Goal: Information Seeking & Learning: Check status

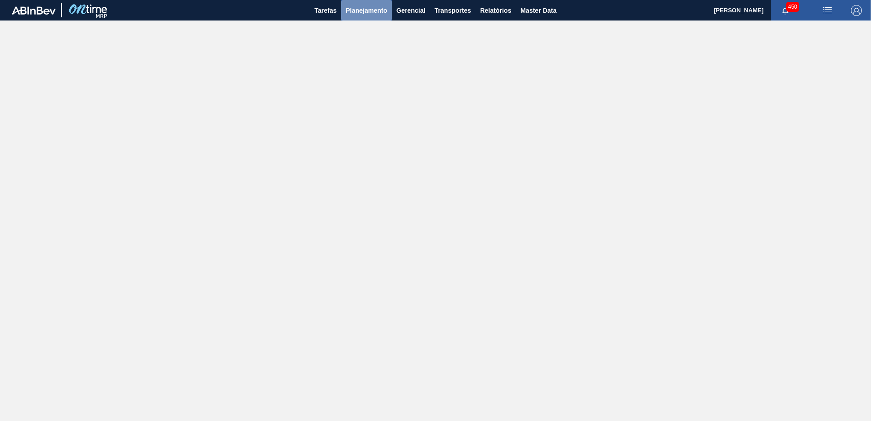
click at [350, 14] on span "Planejamento" at bounding box center [366, 10] width 41 height 11
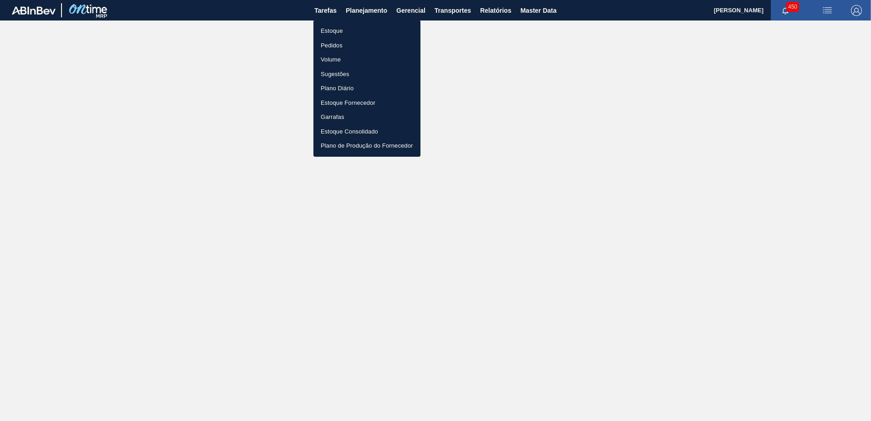
drag, startPoint x: 350, startPoint y: 28, endPoint x: 359, endPoint y: 33, distance: 10.4
click at [350, 28] on li "Estoque" at bounding box center [366, 31] width 107 height 15
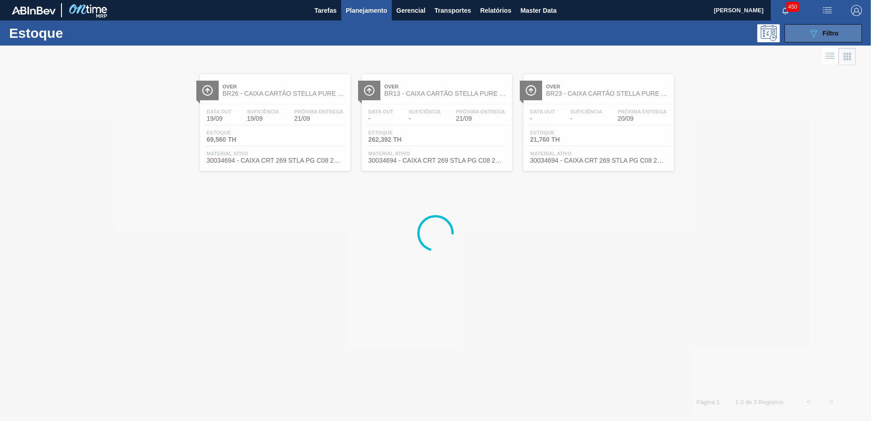
click at [808, 31] on icon "089F7B8B-B2A5-4AFE-B5C0-19BA573D28AC" at bounding box center [813, 33] width 11 height 11
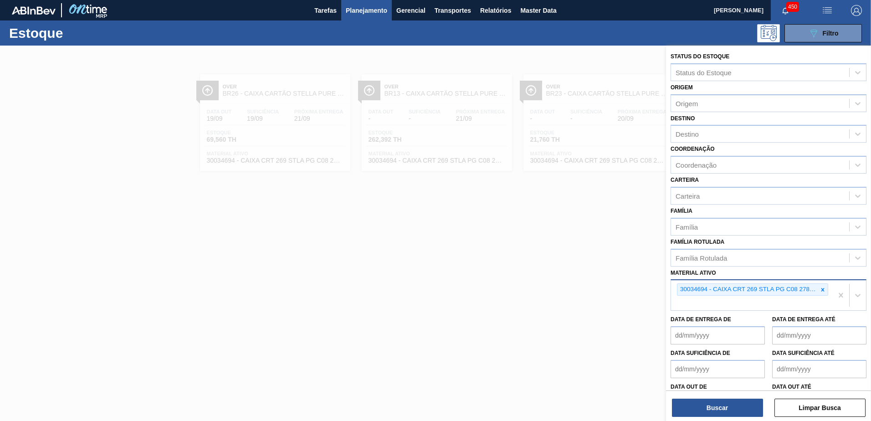
click at [823, 290] on icon at bounding box center [822, 289] width 6 height 6
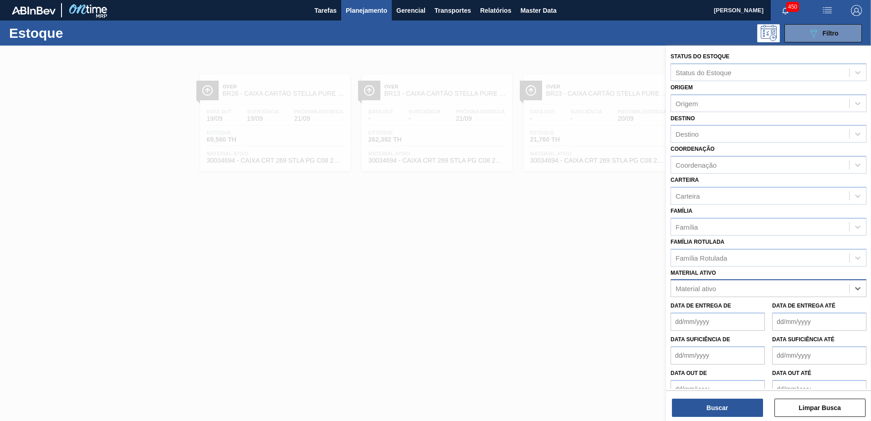
click at [735, 291] on div "Material ativo" at bounding box center [760, 288] width 178 height 13
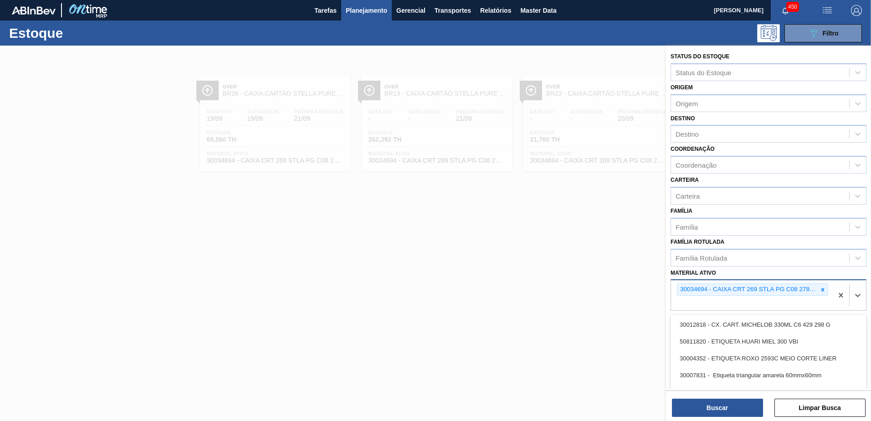
paste ativo "30034278"
type ativo "30034278"
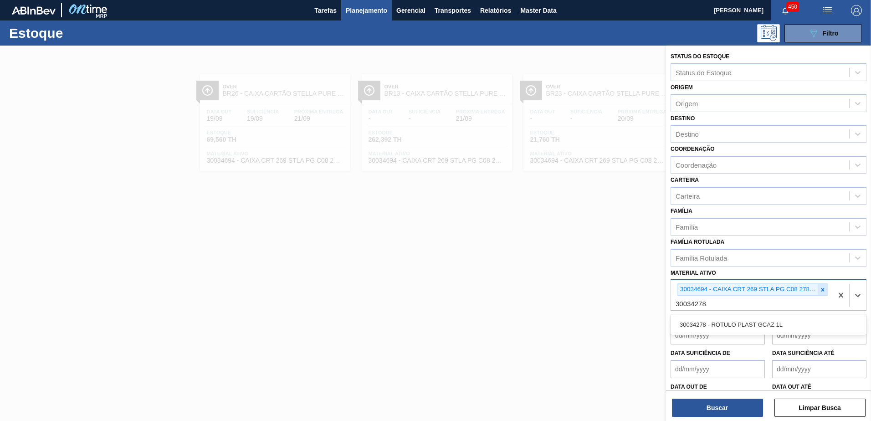
click at [821, 286] on icon at bounding box center [822, 289] width 6 height 6
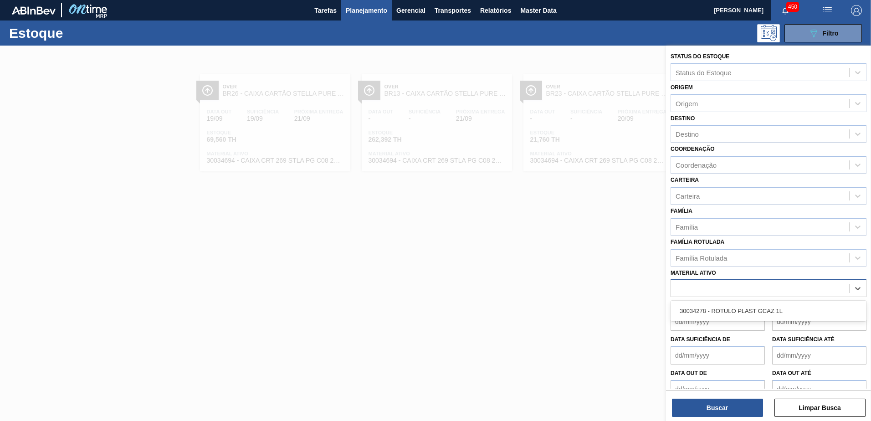
click at [746, 291] on div "30034278" at bounding box center [760, 288] width 178 height 13
click at [736, 285] on div "Material ativo" at bounding box center [760, 288] width 178 height 13
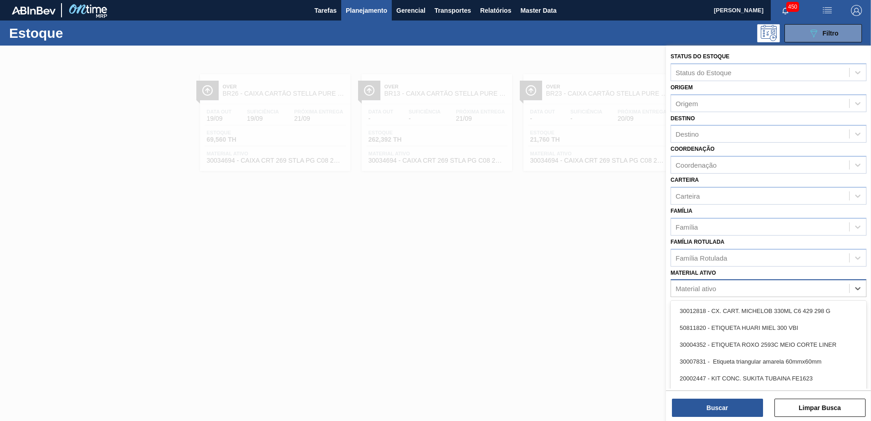
paste ativo "30034278"
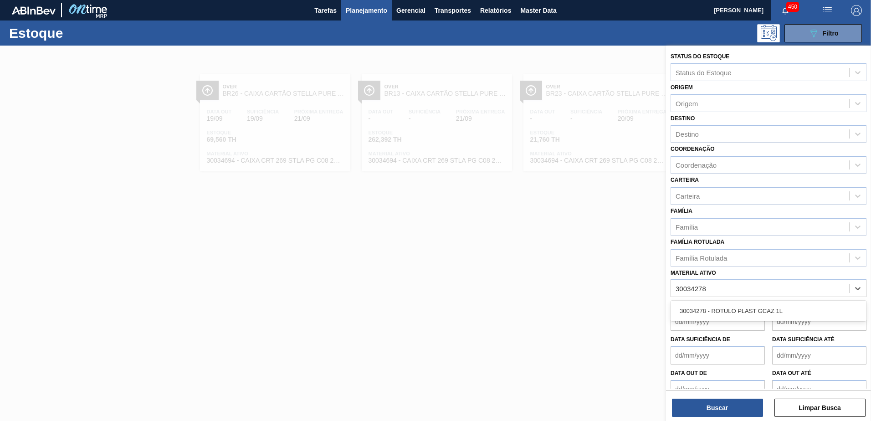
type ativo "30034278"
click at [741, 300] on div "Data de Entrega de Data de Entrega até" at bounding box center [768, 314] width 203 height 34
click at [734, 289] on div "Material ativo" at bounding box center [760, 288] width 178 height 13
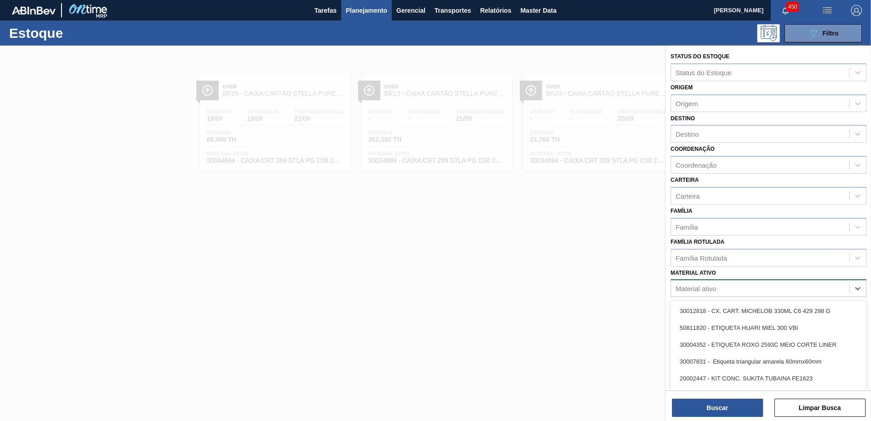
paste ativo "30034278"
type ativo "30034278"
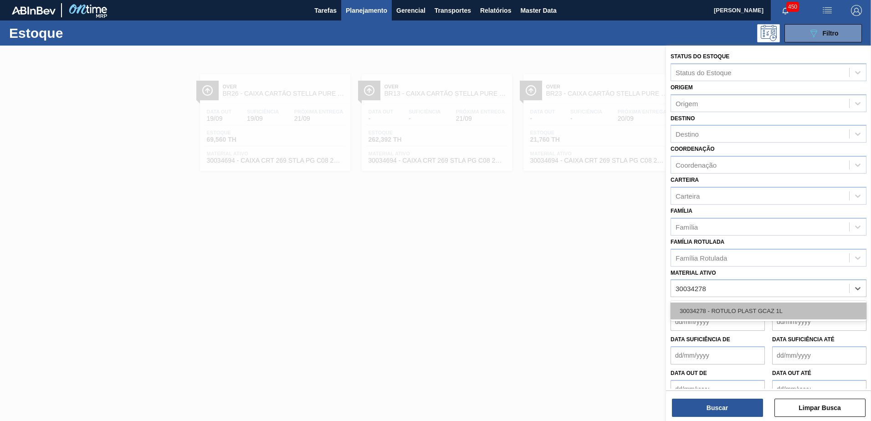
click at [741, 306] on div "30034278 - ROTULO PLAST GCAZ 1L" at bounding box center [768, 310] width 196 height 17
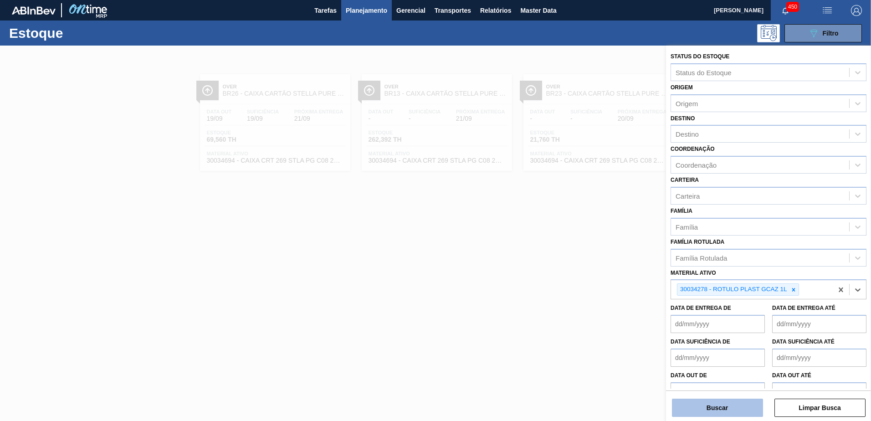
click at [717, 403] on button "Buscar" at bounding box center [717, 408] width 91 height 18
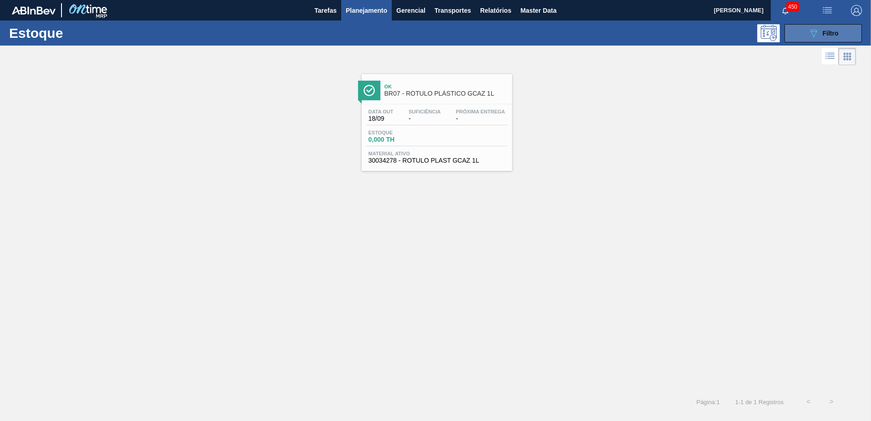
click at [822, 37] on div "089F7B8B-B2A5-4AFE-B5C0-19BA573D28AC Filtro" at bounding box center [823, 33] width 31 height 11
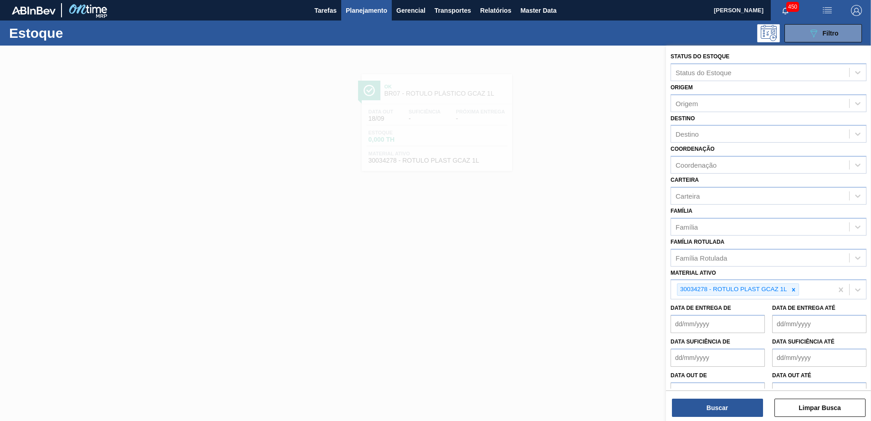
click at [607, 195] on div at bounding box center [435, 256] width 871 height 421
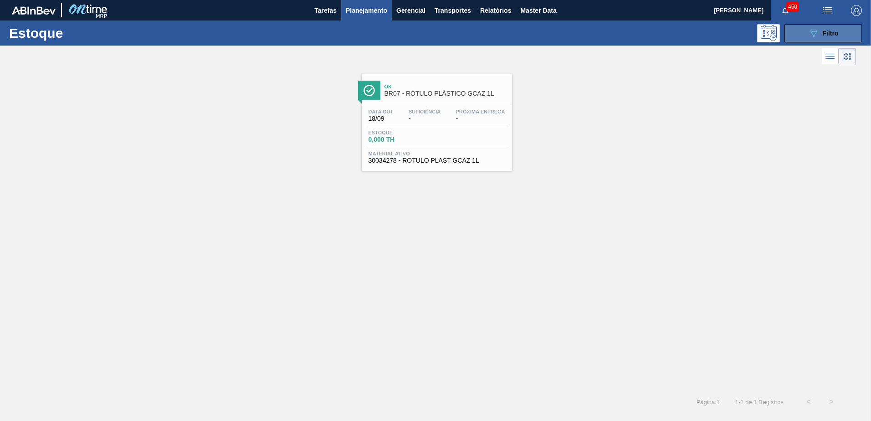
click at [831, 37] on div "089F7B8B-B2A5-4AFE-B5C0-19BA573D28AC Filtro" at bounding box center [823, 33] width 31 height 11
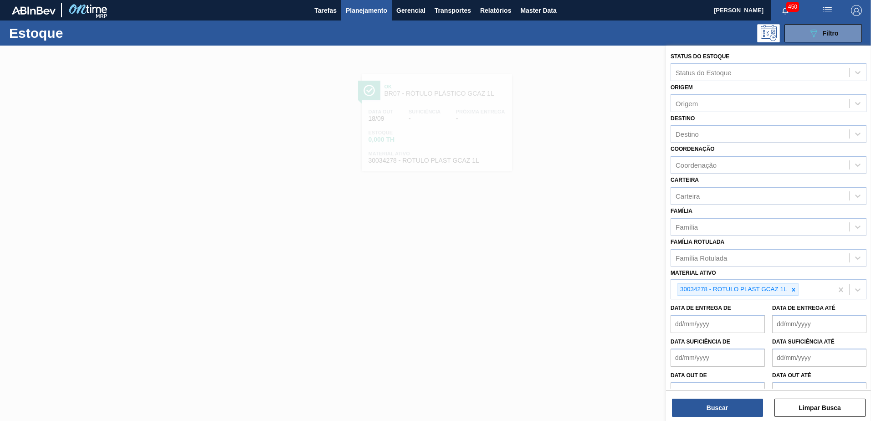
click at [561, 98] on div at bounding box center [435, 256] width 871 height 421
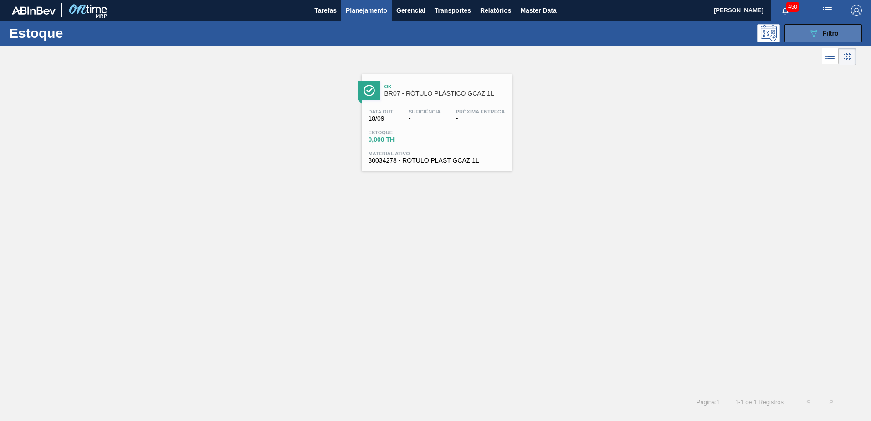
click at [807, 31] on button "089F7B8B-B2A5-4AFE-B5C0-19BA573D28AC Filtro" at bounding box center [822, 33] width 77 height 18
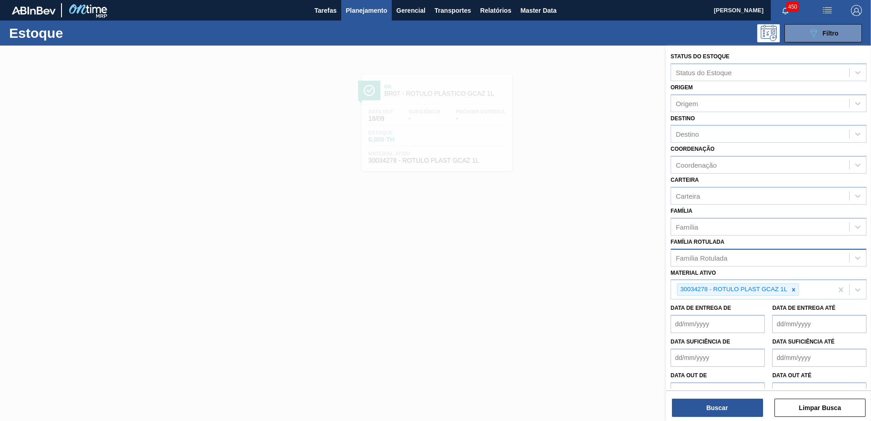
click at [770, 259] on div "Família Rotulada" at bounding box center [760, 257] width 178 height 13
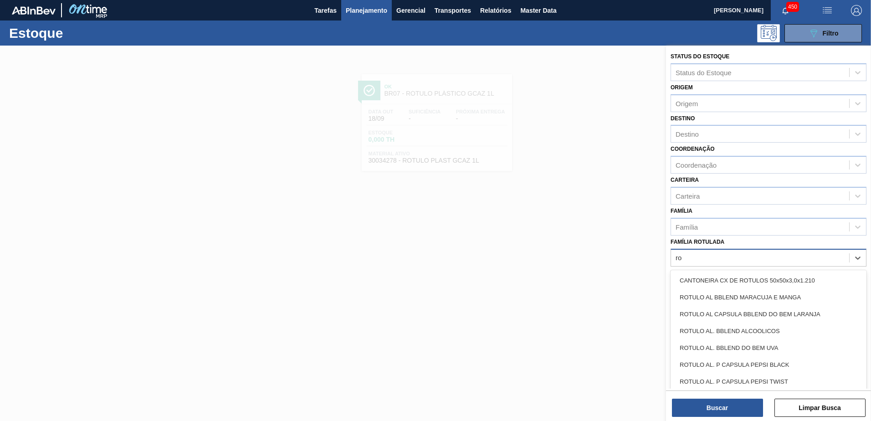
type Rotulada "r"
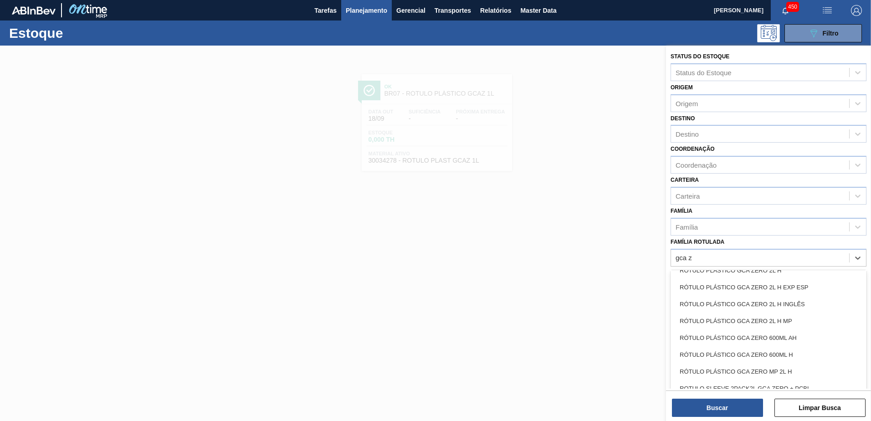
type Rotulada "gca z"
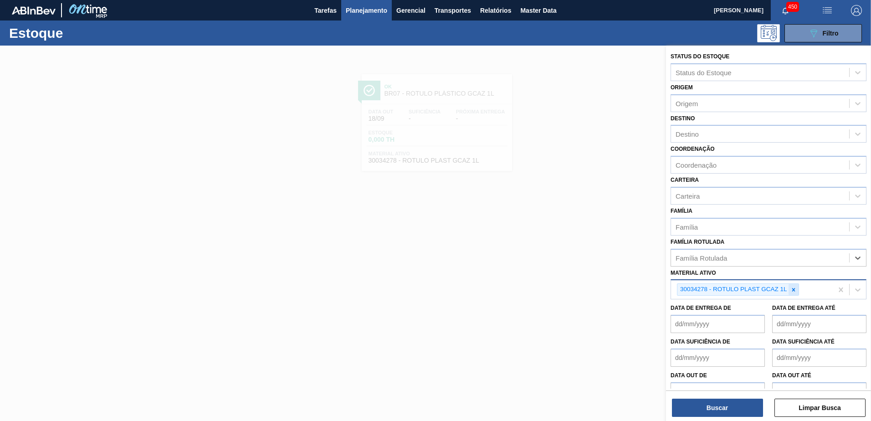
click at [794, 285] on div at bounding box center [793, 289] width 10 height 11
paste ativo "30018358"
type ativo "30018358"
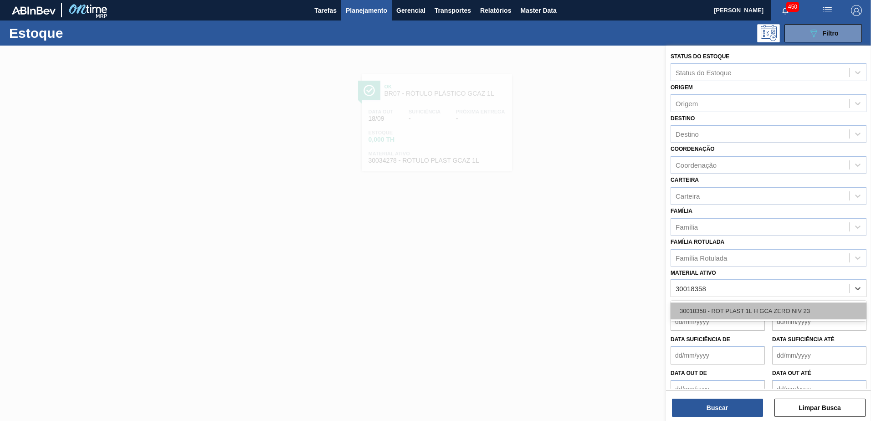
click at [736, 317] on div "30018358 - ROT PLAST 1L H GCA ZERO NIV 23" at bounding box center [768, 310] width 196 height 17
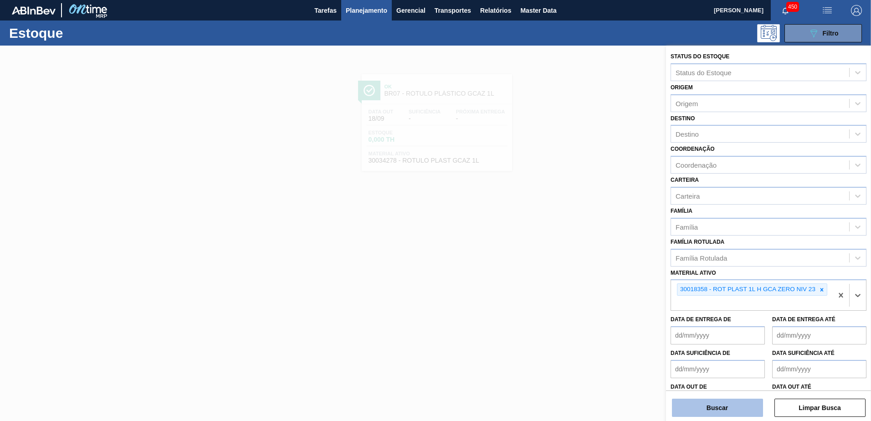
click at [725, 405] on button "Buscar" at bounding box center [717, 408] width 91 height 18
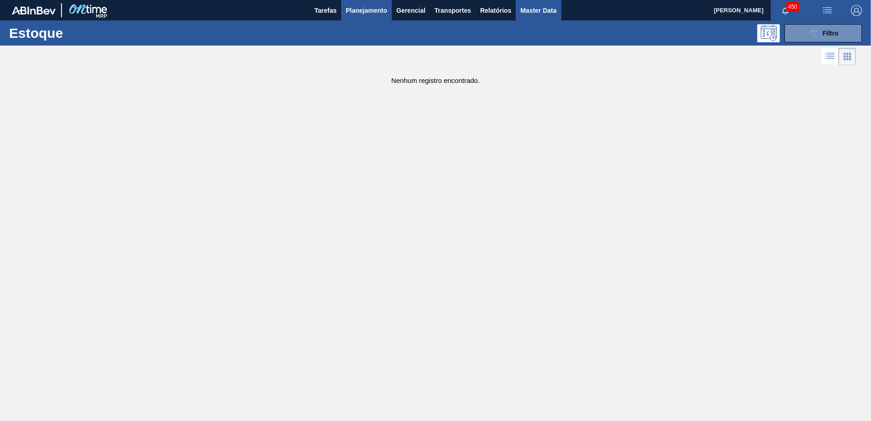
click at [558, 5] on button "Master Data" at bounding box center [538, 10] width 45 height 20
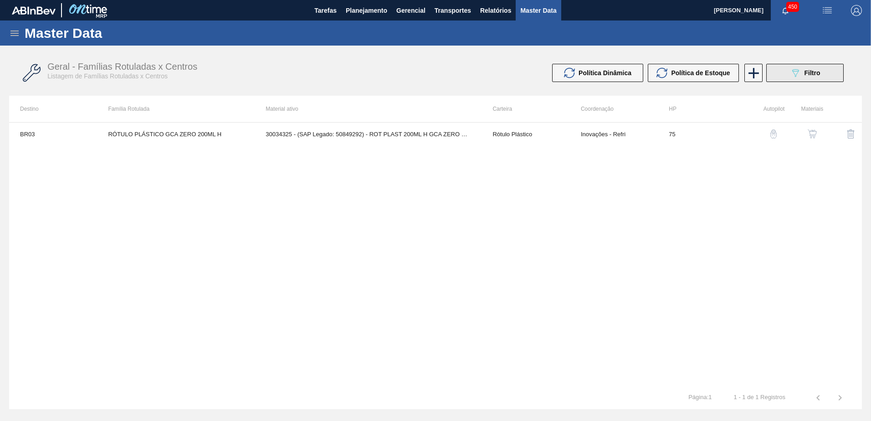
click at [785, 72] on button "089F7B8B-B2A5-4AFE-B5C0-19BA573D28AC Filtro" at bounding box center [804, 73] width 77 height 18
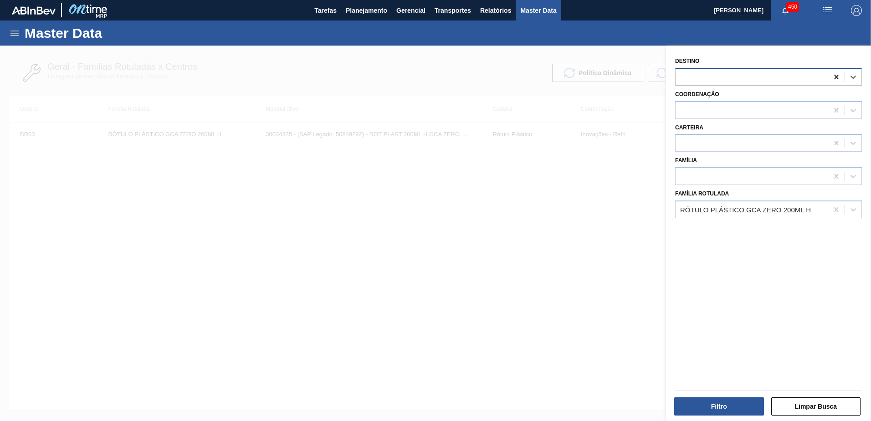
click at [833, 77] on icon at bounding box center [836, 76] width 9 height 9
click at [779, 216] on div "RÓTULO PLÁSTICO GCA ZERO 200ML H" at bounding box center [768, 209] width 187 height 18
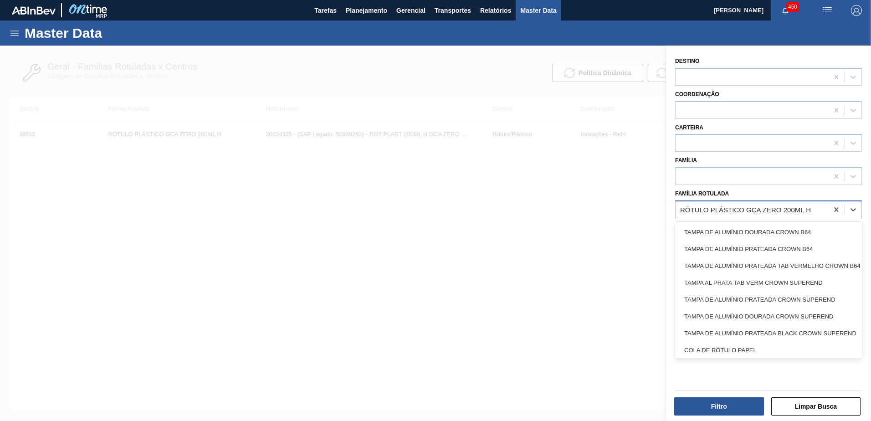
click at [801, 214] on div "RÓTULO PLÁSTICO GCA ZERO 200ML H" at bounding box center [751, 209] width 153 height 13
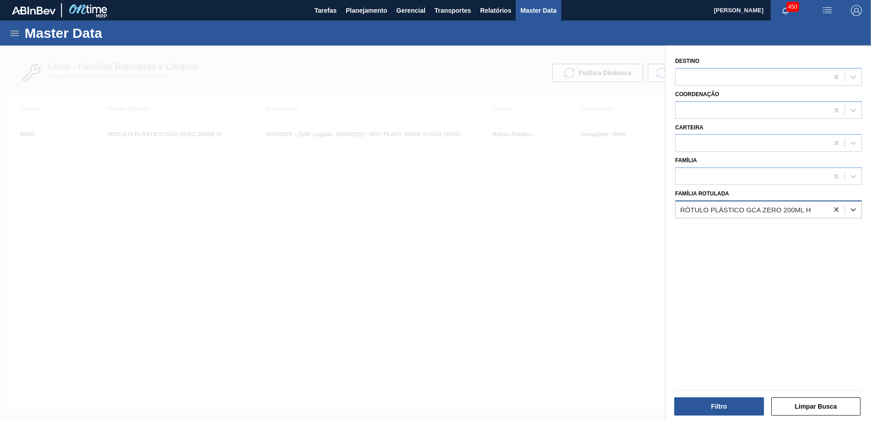
click at [767, 215] on div "RÓTULO PLÁSTICO GCA ZERO 200ML H" at bounding box center [751, 209] width 153 height 13
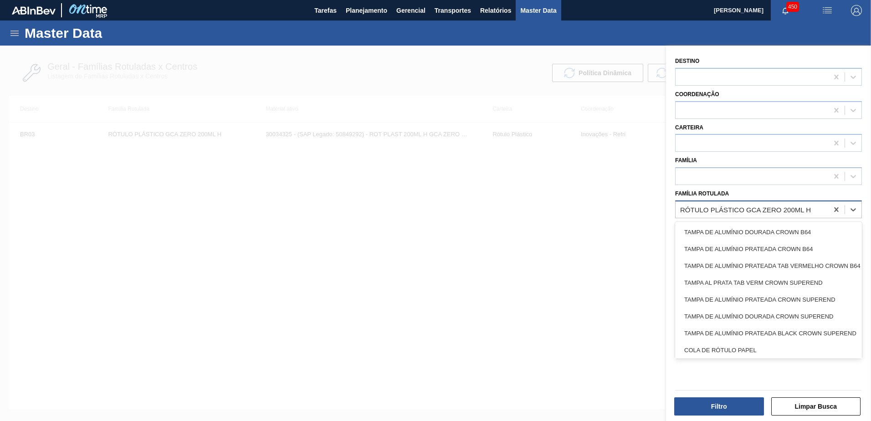
drag, startPoint x: 722, startPoint y: 203, endPoint x: 736, endPoint y: 223, distance: 24.3
click at [722, 203] on div "RÓTULO PLÁSTICO GCA ZERO 200ML H" at bounding box center [751, 209] width 153 height 13
paste Rotulada "RÓTULO PLÁSTICO GCA ZERO 200ML H"
type Rotulada "RÓTULO PLÁSTICO GCA ZERO 200ML H"
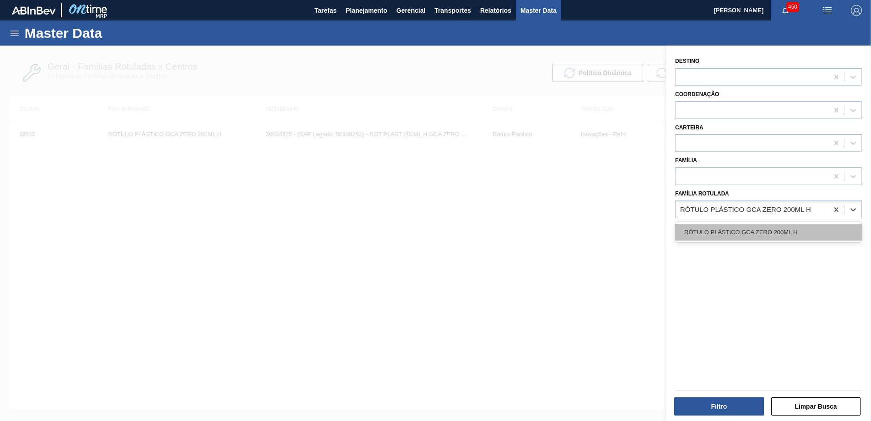
click at [753, 232] on div "RÓTULO PLÁSTICO GCA ZERO 200ML H" at bounding box center [768, 232] width 187 height 17
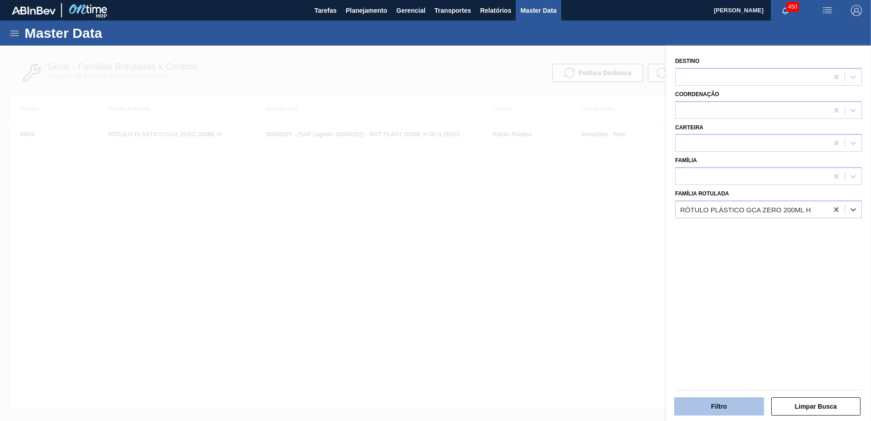
click at [736, 400] on button "Filtro" at bounding box center [719, 406] width 90 height 18
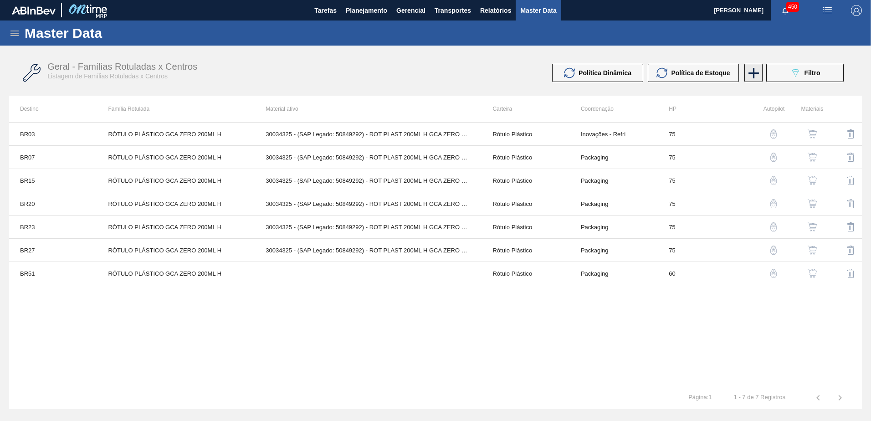
click at [760, 76] on icon at bounding box center [754, 73] width 18 height 18
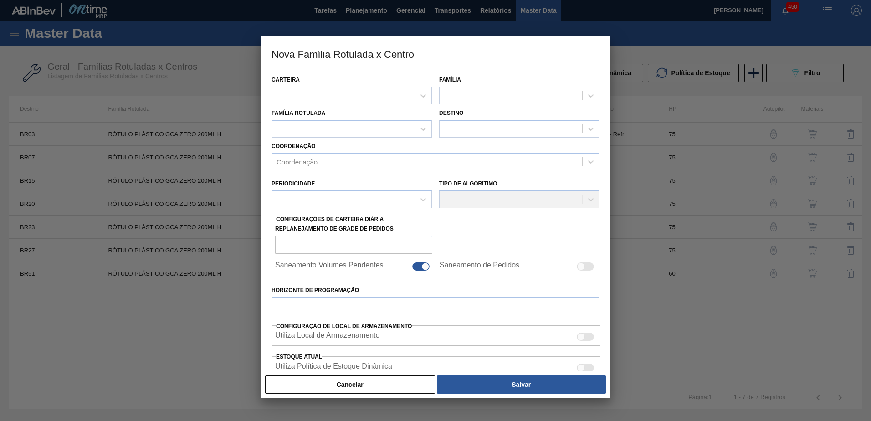
click at [325, 96] on div at bounding box center [343, 95] width 143 height 13
click at [366, 384] on button "Cancelar" at bounding box center [350, 384] width 170 height 18
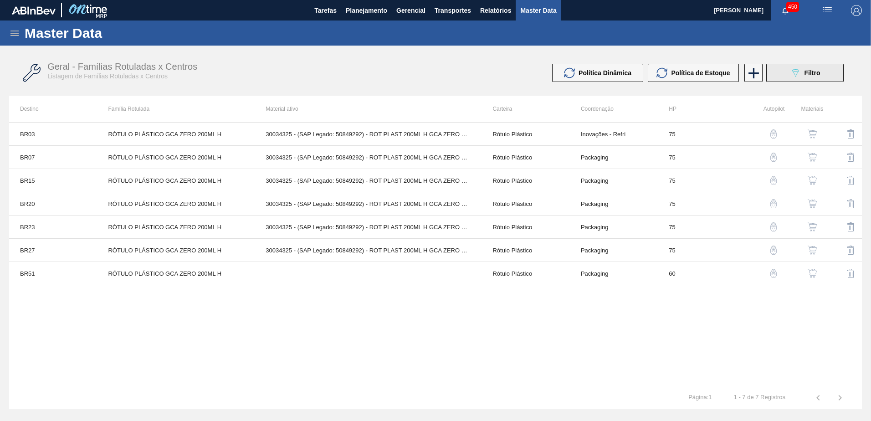
click at [779, 69] on button "089F7B8B-B2A5-4AFE-B5C0-19BA573D28AC Filtro" at bounding box center [804, 73] width 77 height 18
click at [747, 77] on icon at bounding box center [754, 73] width 18 height 18
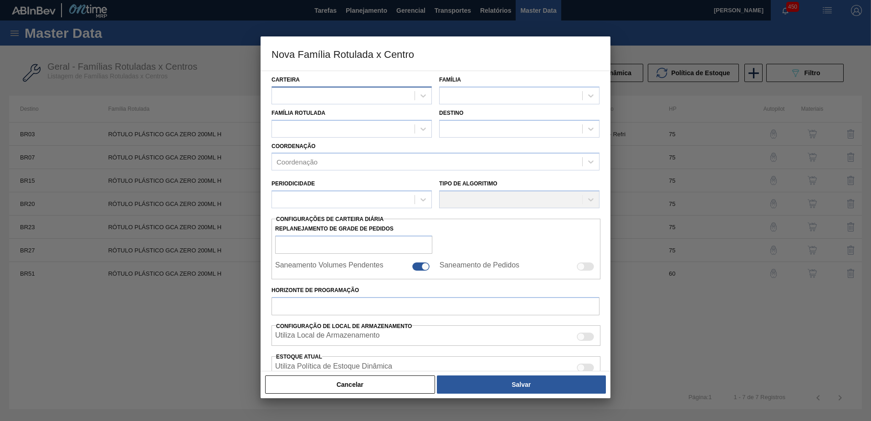
click at [377, 90] on div at bounding box center [343, 95] width 143 height 13
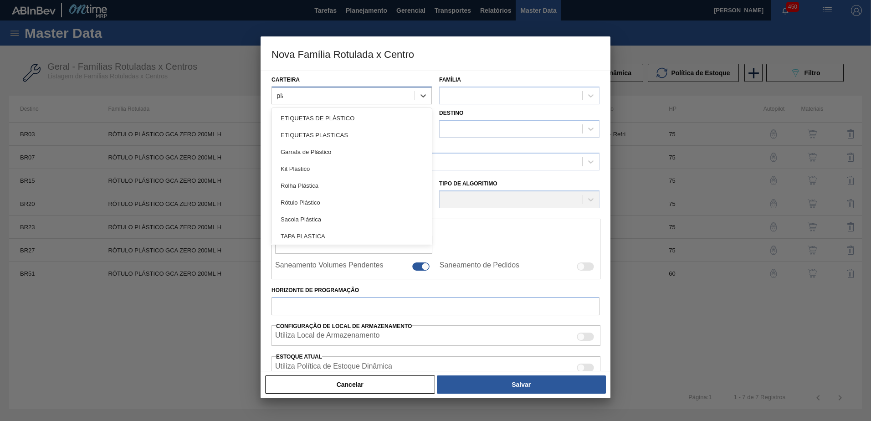
type input "plas"
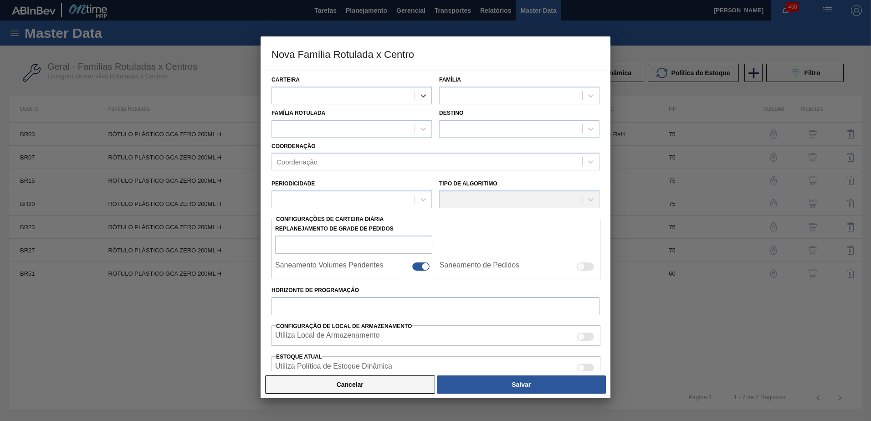
click at [365, 375] on button "Cancelar" at bounding box center [350, 384] width 170 height 18
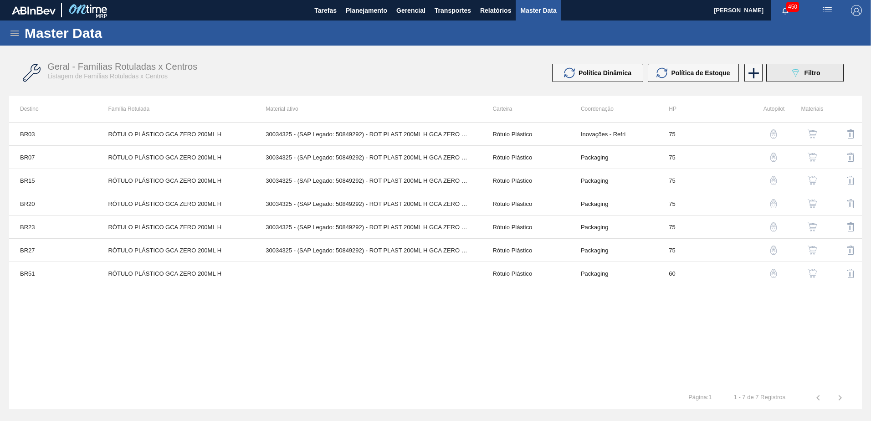
click at [807, 71] on span "Filtro" at bounding box center [812, 72] width 16 height 7
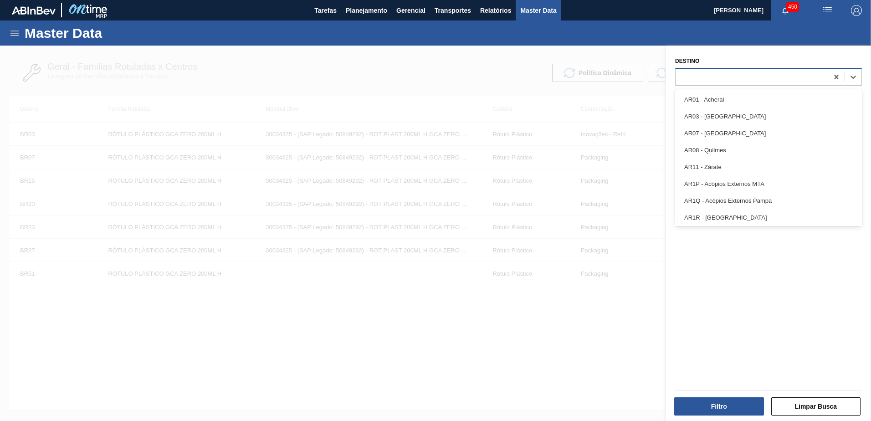
click at [716, 78] on div at bounding box center [751, 76] width 153 height 13
click at [721, 80] on div at bounding box center [751, 76] width 153 height 13
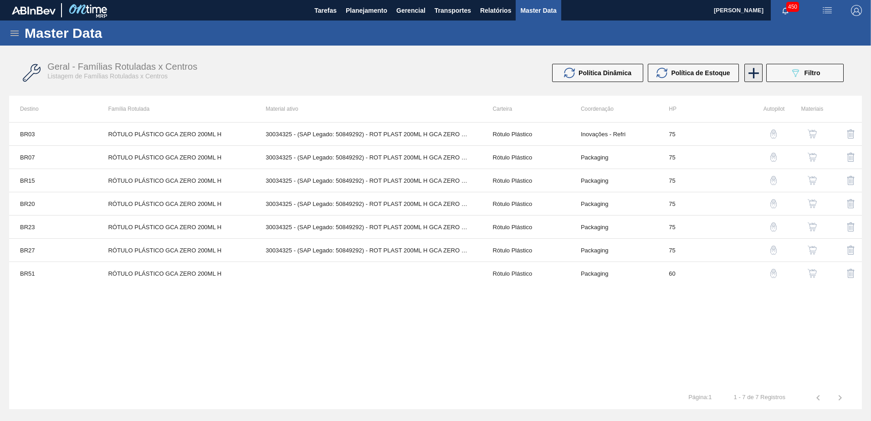
click at [753, 70] on icon at bounding box center [753, 73] width 10 height 10
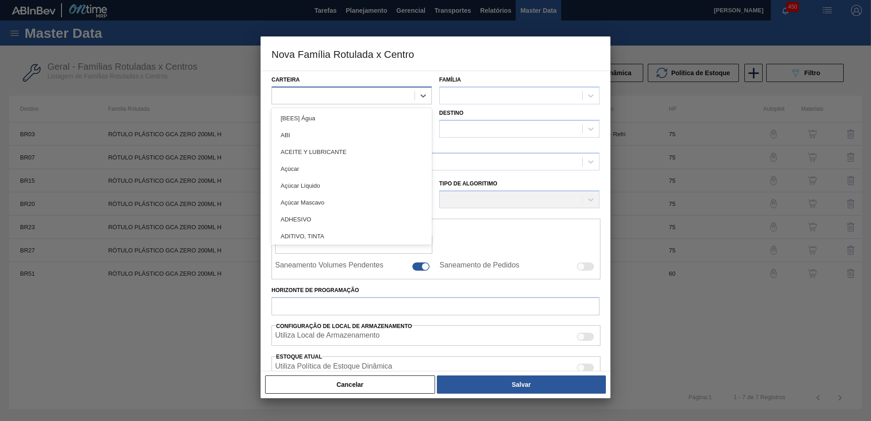
click at [329, 95] on div at bounding box center [343, 95] width 143 height 13
type input "rótulo pl"
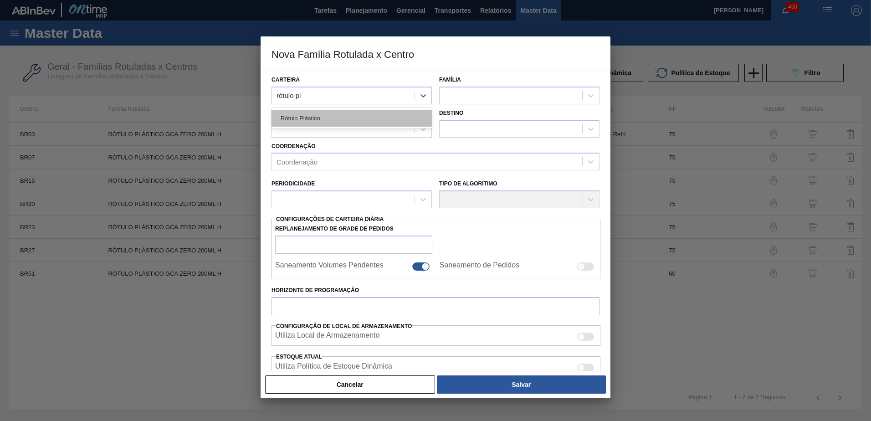
click at [354, 118] on div "Rótulo Plástico" at bounding box center [351, 118] width 160 height 17
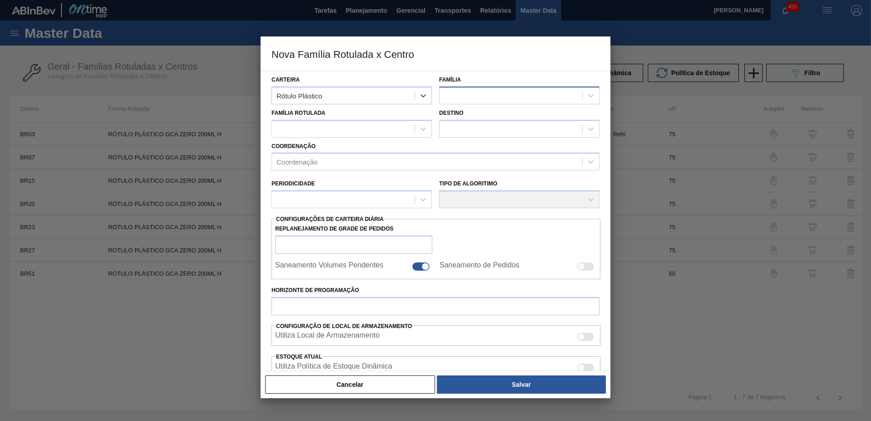
click at [490, 92] on div at bounding box center [511, 95] width 143 height 13
click at [503, 99] on div at bounding box center [511, 95] width 143 height 13
click at [492, 112] on div "Rótulo Plástico" at bounding box center [519, 118] width 160 height 17
click at [312, 120] on div at bounding box center [351, 129] width 160 height 18
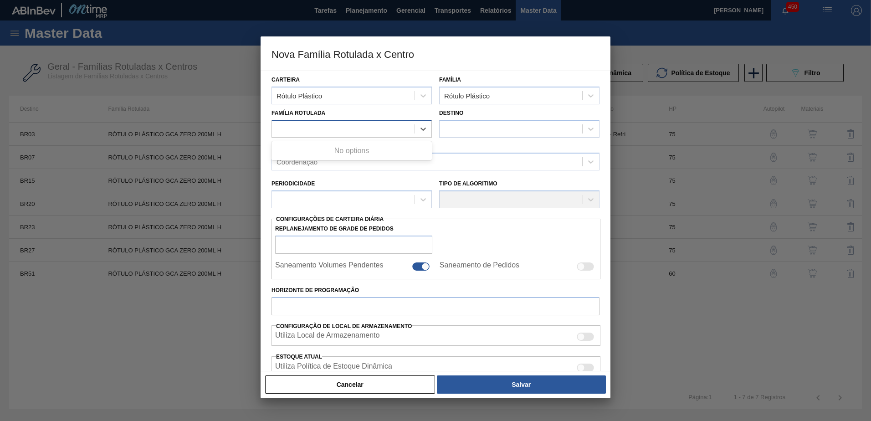
click at [338, 127] on div at bounding box center [343, 128] width 143 height 13
click at [355, 125] on div at bounding box center [343, 128] width 143 height 13
click at [368, 124] on div at bounding box center [343, 128] width 143 height 13
click at [373, 128] on div at bounding box center [343, 128] width 143 height 13
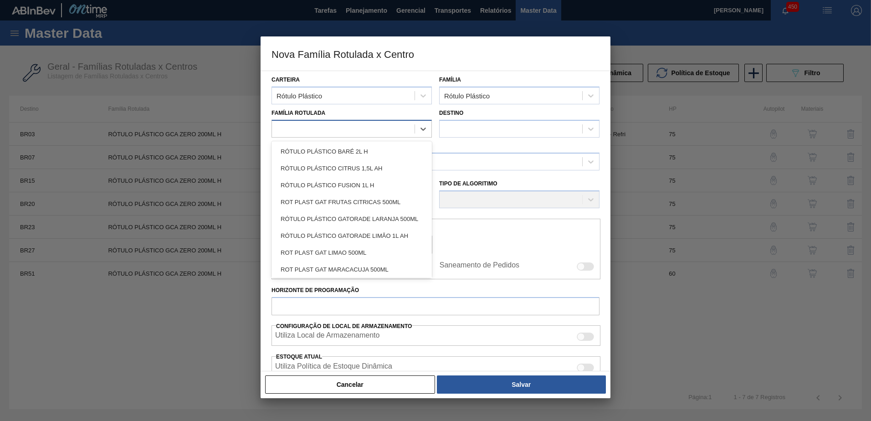
click at [370, 129] on div at bounding box center [343, 128] width 143 height 13
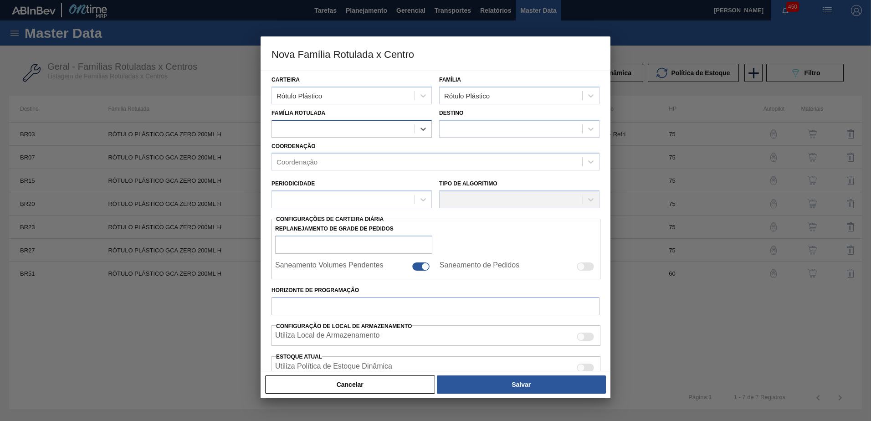
click at [370, 129] on div at bounding box center [343, 128] width 143 height 13
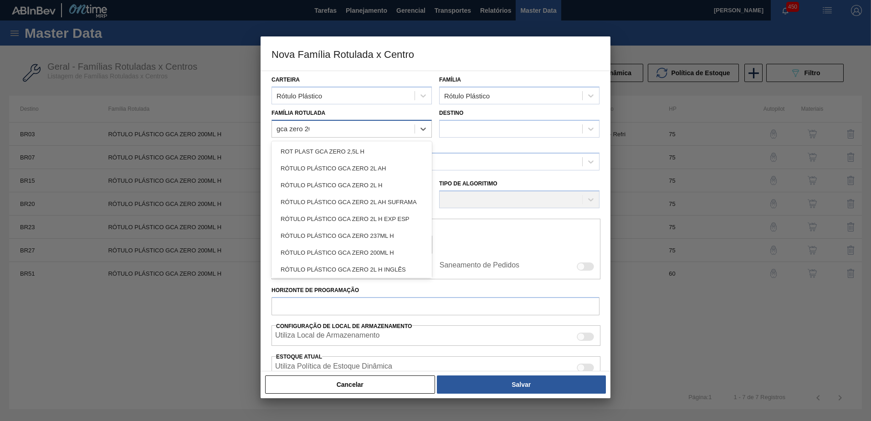
type Rotulada "gca zero 200"
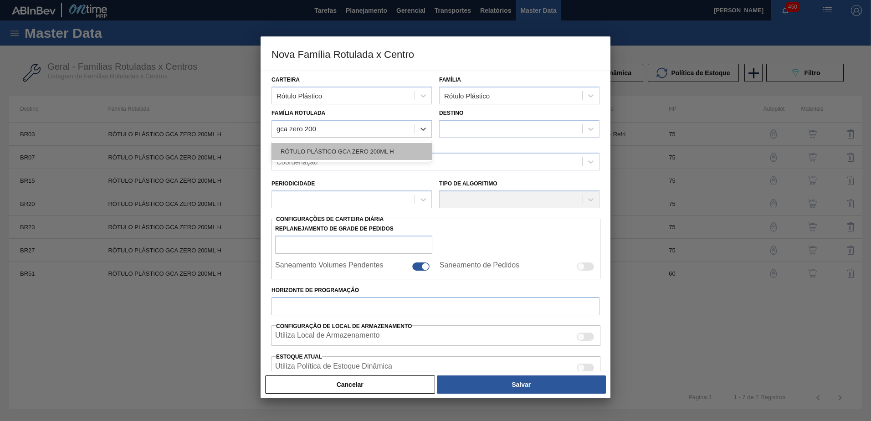
click at [362, 148] on div "RÓTULO PLÁSTICO GCA ZERO 200ML H" at bounding box center [351, 151] width 160 height 17
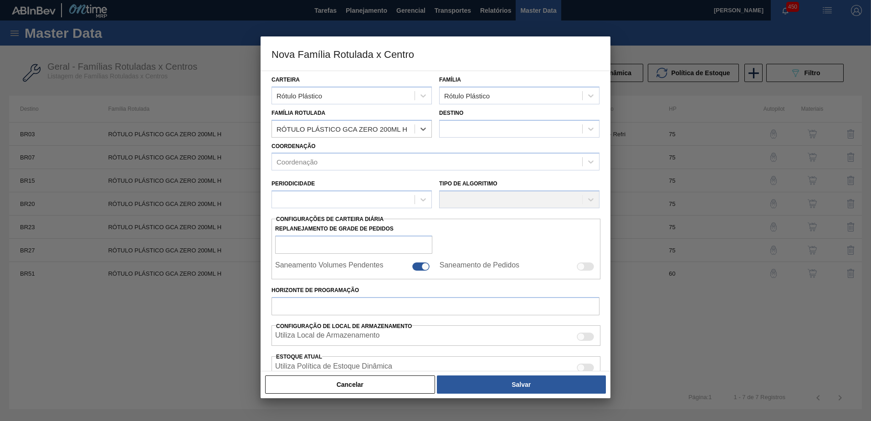
checkbox input "false"
click at [381, 389] on button "Cancelar" at bounding box center [350, 384] width 170 height 18
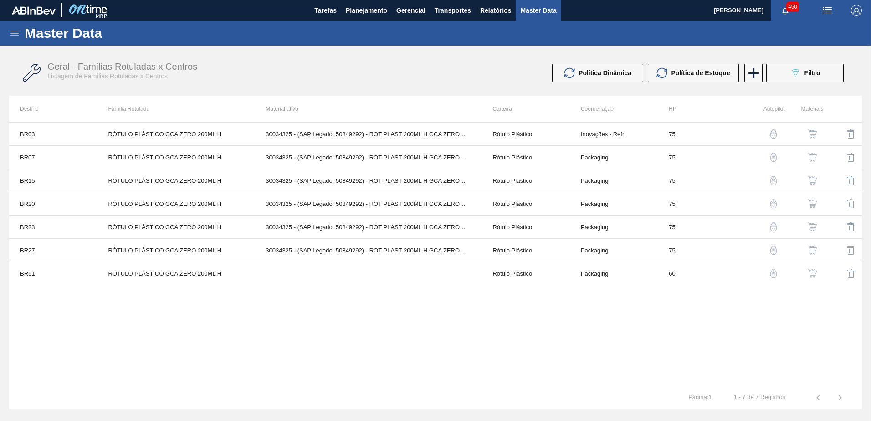
click at [804, 74] on span "Filtro" at bounding box center [812, 72] width 16 height 7
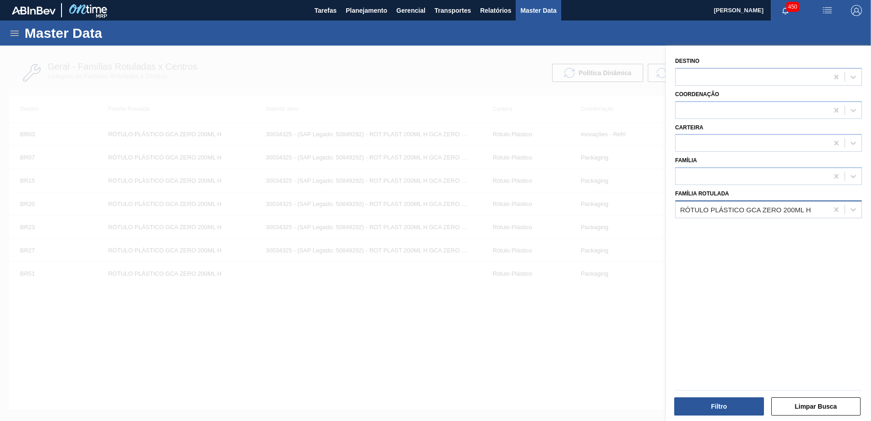
drag, startPoint x: 835, startPoint y: 208, endPoint x: 817, endPoint y: 215, distance: 19.9
click at [834, 208] on icon at bounding box center [836, 209] width 9 height 9
paste Rotulada "RÓTULO PLÁSTICO GCAZ 1L"
type Rotulada "RÓTULO PLÁSTICO GCAZ 1L"
click at [757, 229] on div "RÓTULO PLÁSTICO GCAZ 1L" at bounding box center [768, 232] width 187 height 17
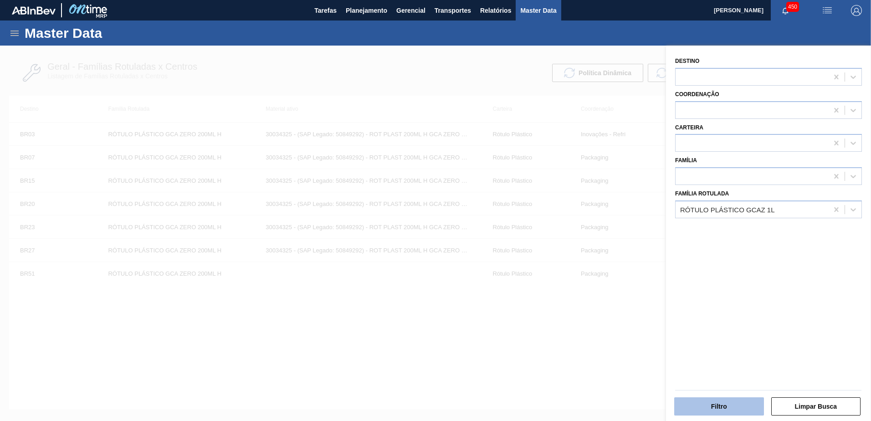
click at [735, 399] on button "Filtro" at bounding box center [719, 406] width 90 height 18
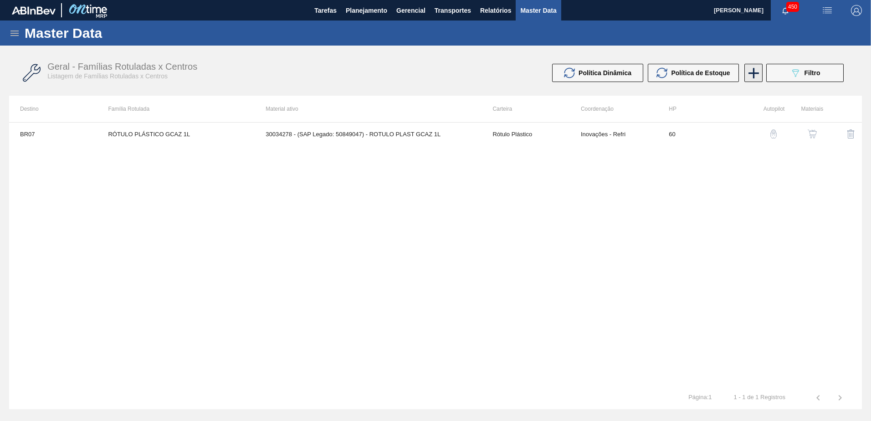
click at [750, 71] on icon at bounding box center [754, 73] width 18 height 18
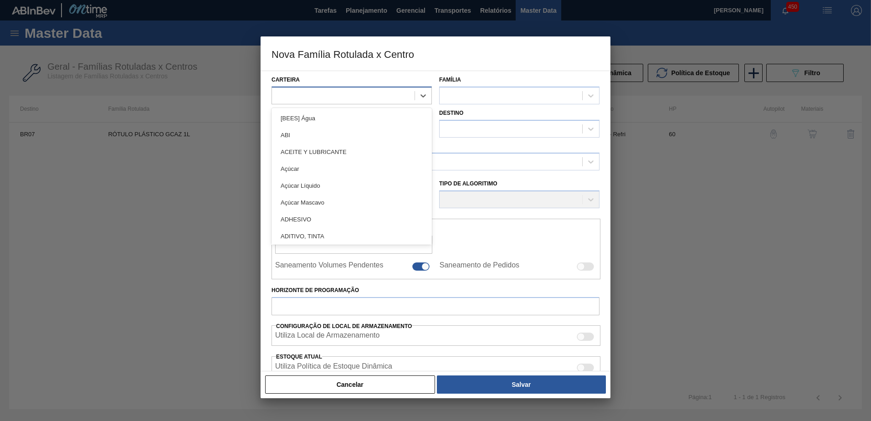
click at [332, 96] on div at bounding box center [343, 95] width 143 height 13
type input "plás"
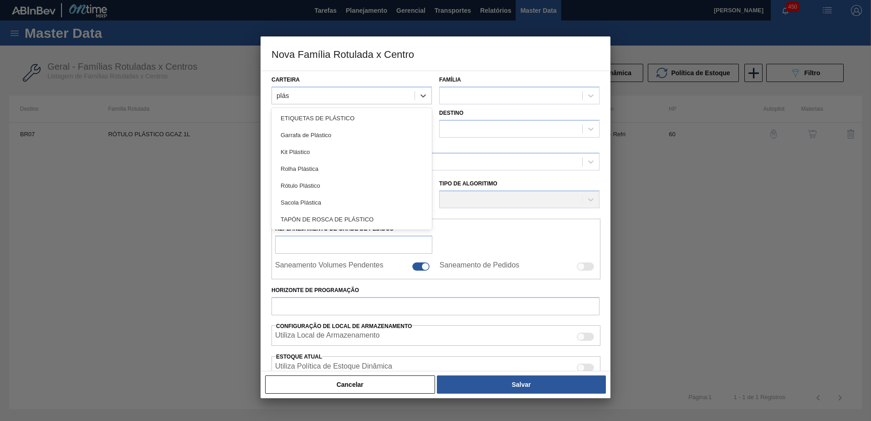
drag, startPoint x: 345, startPoint y: 182, endPoint x: 352, endPoint y: 176, distance: 8.7
click at [345, 182] on div "Rótulo Plástico" at bounding box center [351, 185] width 160 height 17
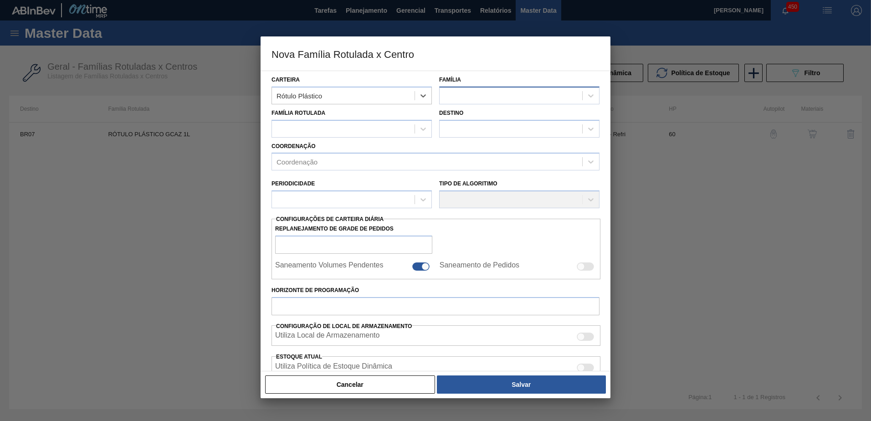
click at [465, 100] on div at bounding box center [511, 95] width 143 height 13
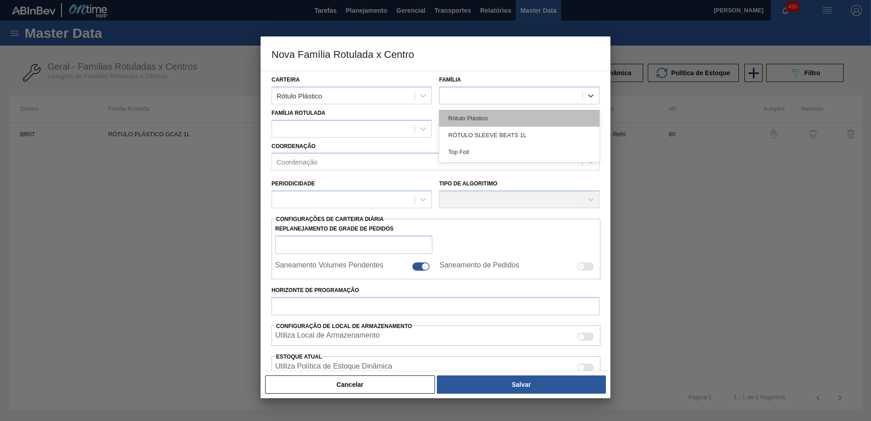
click at [485, 116] on div "Rótulo Plástico" at bounding box center [519, 118] width 160 height 17
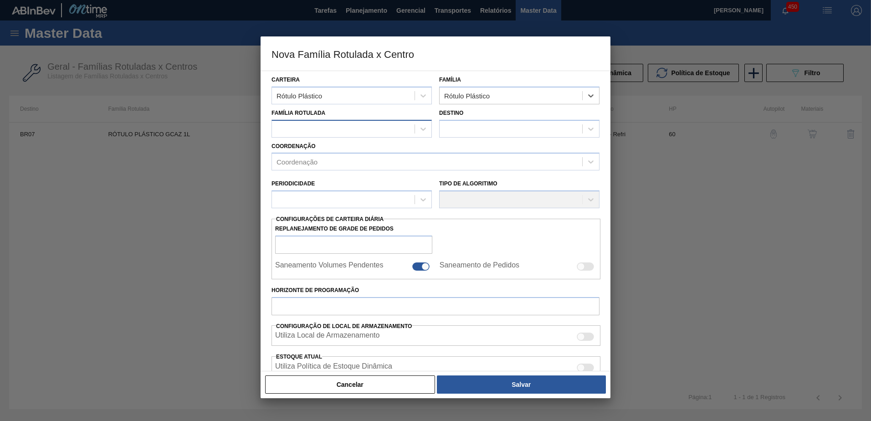
click at [357, 135] on div at bounding box center [343, 128] width 143 height 13
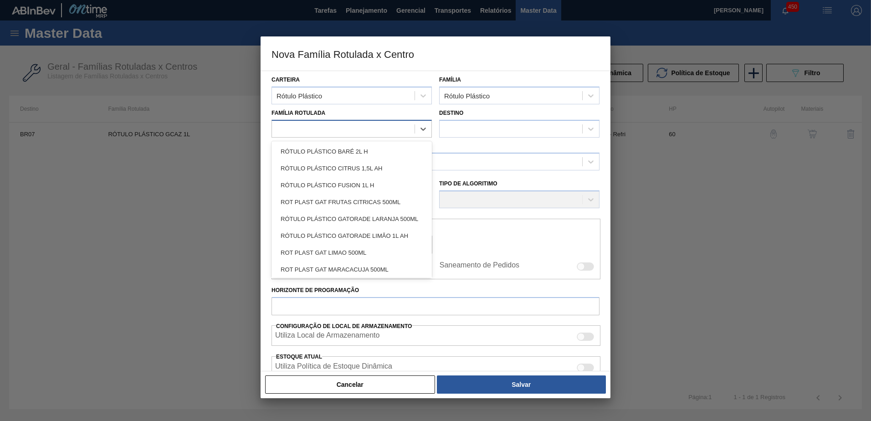
paste Rotulada "RÓTULO PLÁSTICO GCAZ 1L"
type Rotulada "RÓTULO PLÁSTICO GCAZ 1L"
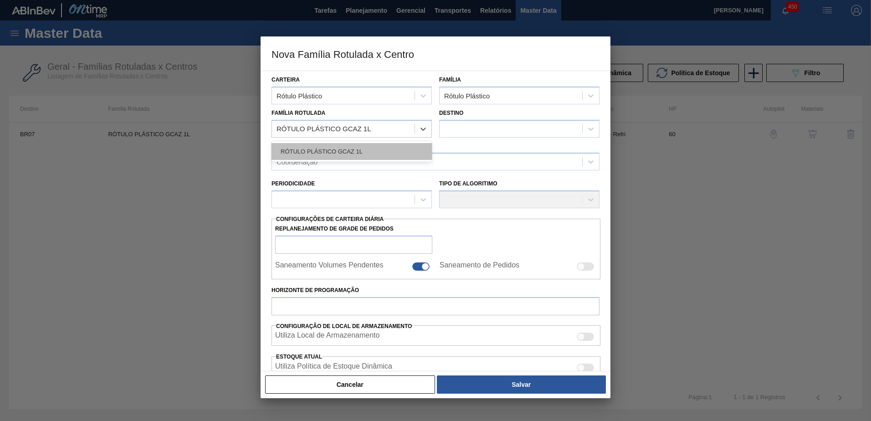
click at [394, 148] on div "RÓTULO PLÁSTICO GCAZ 1L" at bounding box center [351, 151] width 160 height 17
checkbox input "false"
click at [463, 131] on div at bounding box center [511, 128] width 143 height 13
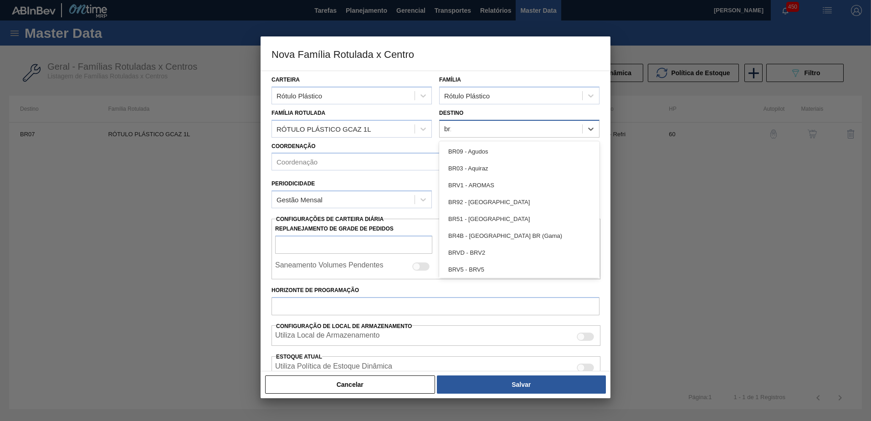
type input "br12"
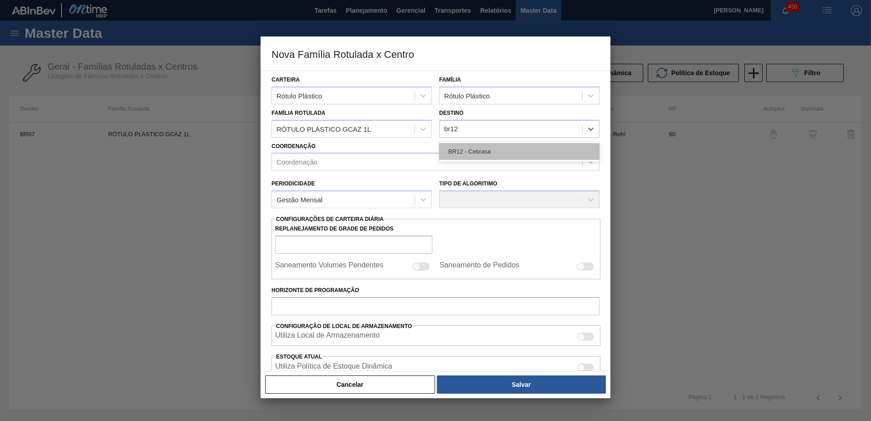
click at [492, 155] on div "BR12 - Cebrasa" at bounding box center [519, 151] width 160 height 17
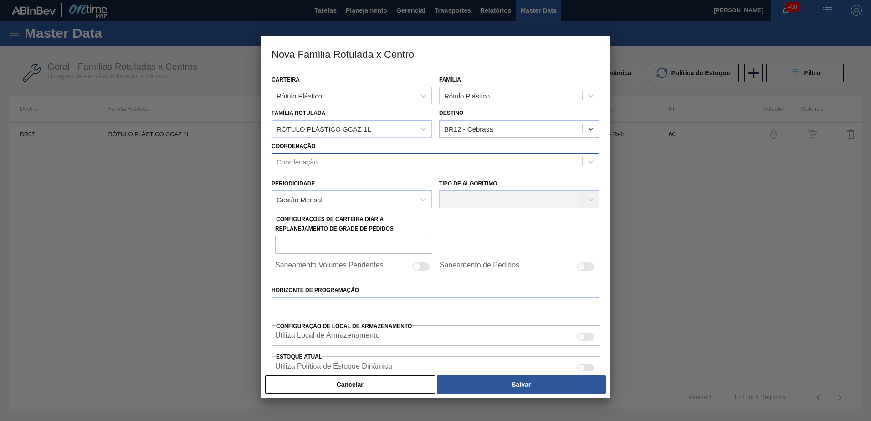
click at [341, 161] on div "Coordenação" at bounding box center [427, 161] width 310 height 13
type input "p"
type input "desc"
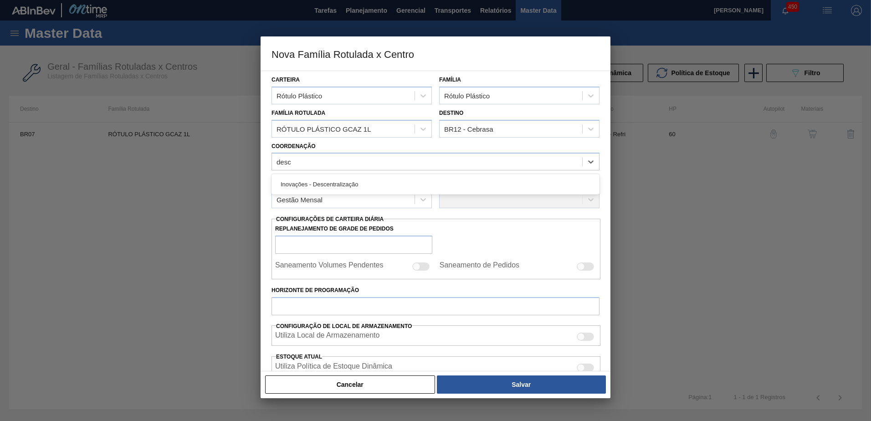
click at [351, 178] on div "Inovações - Descentralização" at bounding box center [435, 184] width 328 height 17
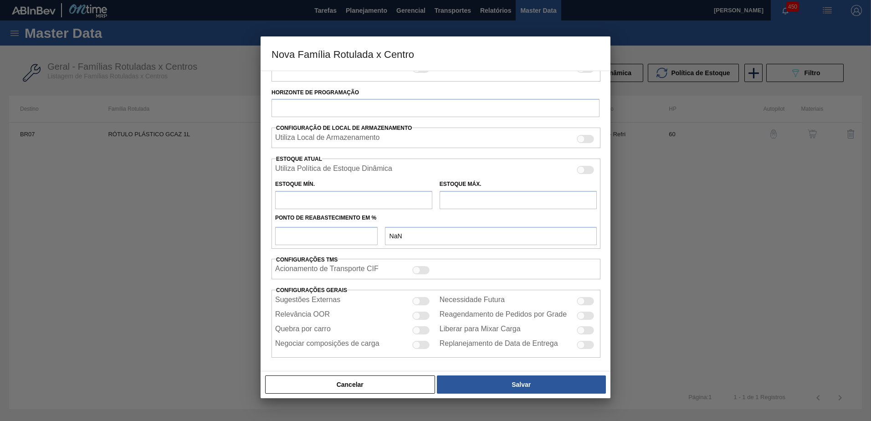
scroll to position [202, 0]
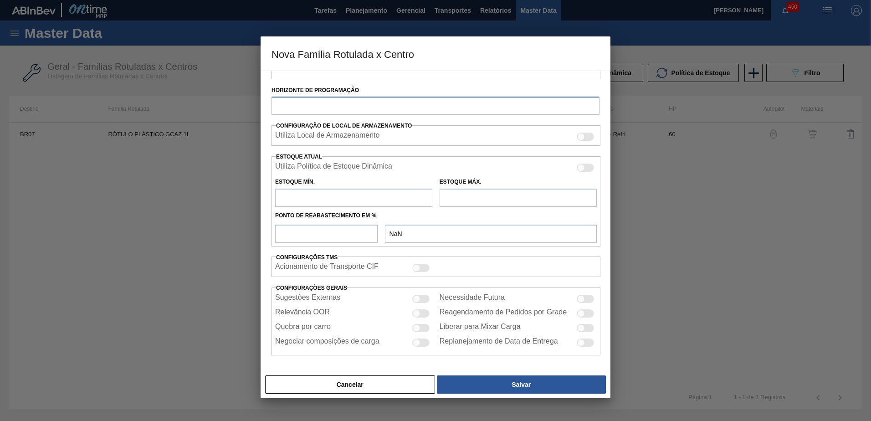
click at [372, 104] on input "Horizonte de Programação" at bounding box center [435, 106] width 328 height 18
type input "90"
click at [511, 155] on div "Carteira Rótulo Plástico Família Rótulo Plástico Família Rotulada RÓTULO PLÁSTI…" at bounding box center [435, 112] width 328 height 486
drag, startPoint x: 422, startPoint y: 312, endPoint x: 443, endPoint y: 312, distance: 20.5
click at [422, 312] on div at bounding box center [420, 313] width 17 height 8
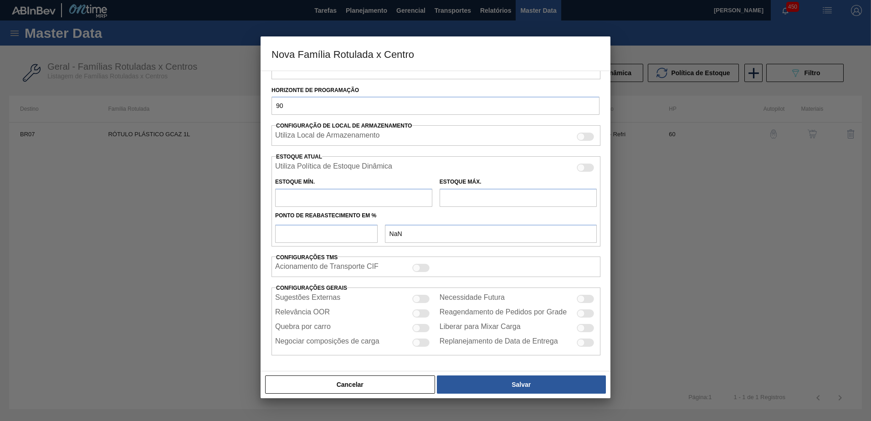
checkbox input "true"
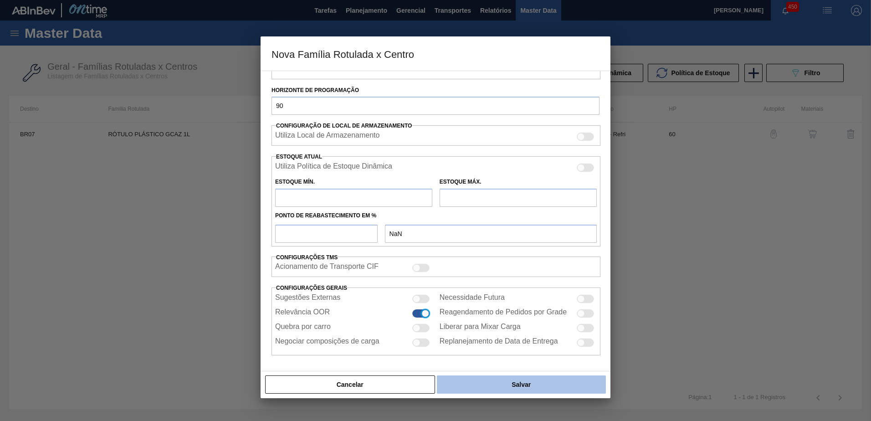
click at [494, 383] on button "Salvar" at bounding box center [521, 384] width 169 height 18
click at [516, 389] on button "Salvar" at bounding box center [521, 384] width 169 height 18
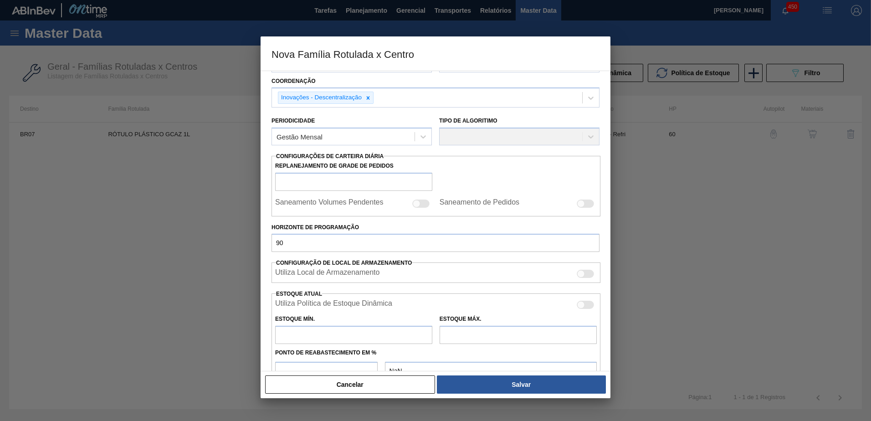
scroll to position [0, 0]
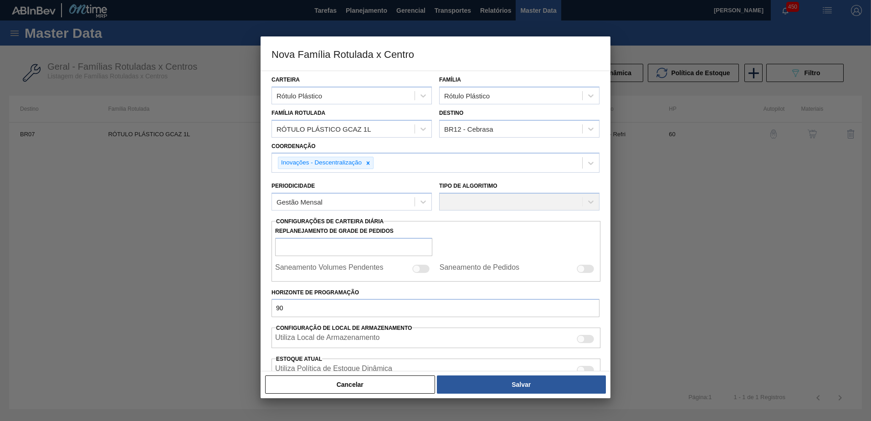
click at [486, 211] on div "Tipo de Algoritimo" at bounding box center [519, 195] width 168 height 40
click at [483, 205] on div "Tipo de Algoritimo" at bounding box center [519, 194] width 160 height 31
click at [336, 242] on input "Replanejamento de Grade de Pedidos" at bounding box center [353, 247] width 157 height 18
click at [368, 203] on div "Gestão Mensal" at bounding box center [343, 201] width 143 height 13
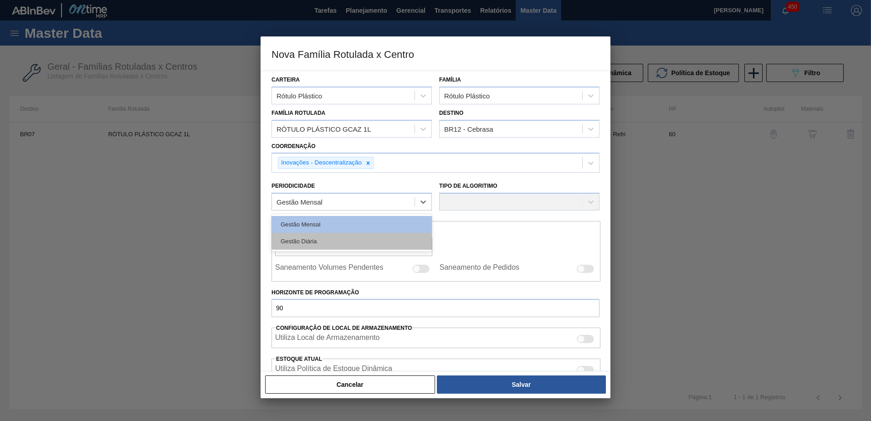
click at [348, 238] on div "Gestão Diária" at bounding box center [351, 241] width 160 height 17
checkbox input "true"
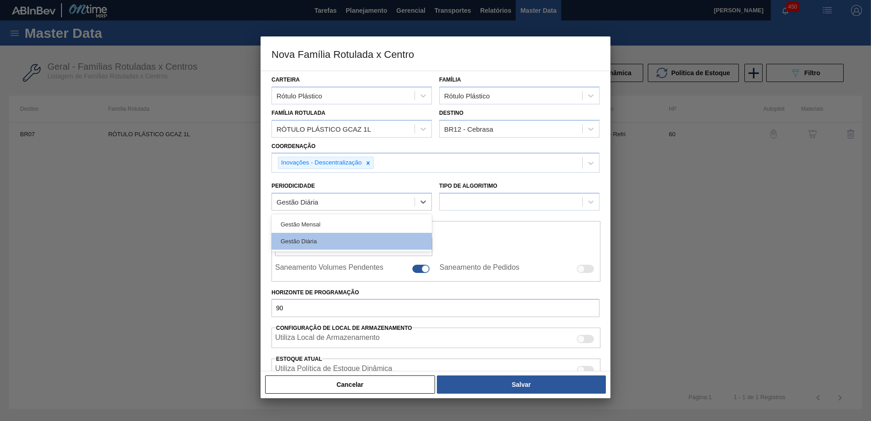
drag, startPoint x: 386, startPoint y: 199, endPoint x: 353, endPoint y: 214, distance: 36.3
click at [386, 199] on div "Gestão Diária" at bounding box center [343, 201] width 143 height 13
click at [338, 219] on div "Gestão Mensal" at bounding box center [351, 224] width 160 height 17
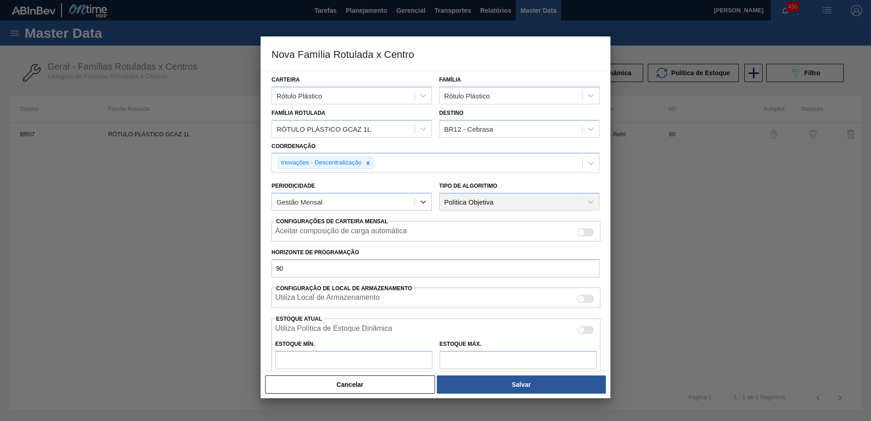
click at [509, 199] on div "Tipo de Algoritimo Política Objetiva" at bounding box center [519, 194] width 160 height 31
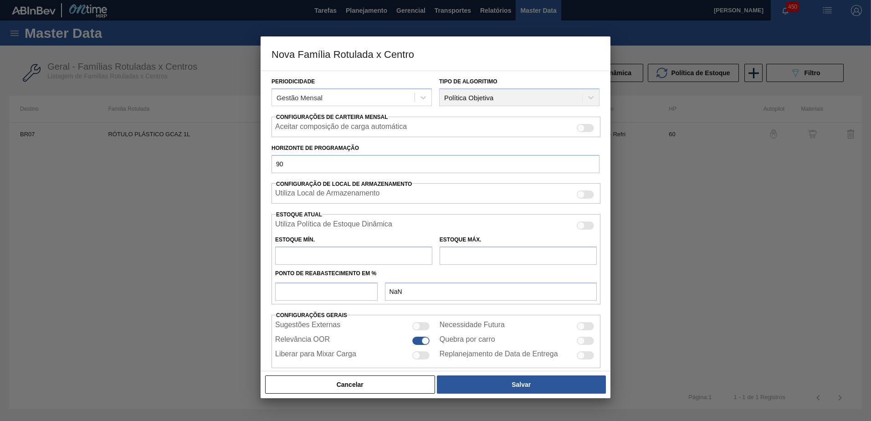
scroll to position [117, 0]
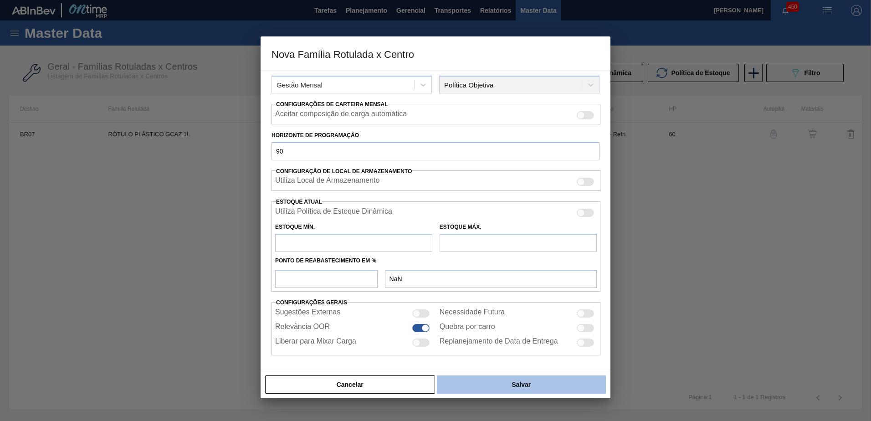
click at [515, 383] on button "Salvar" at bounding box center [521, 384] width 169 height 18
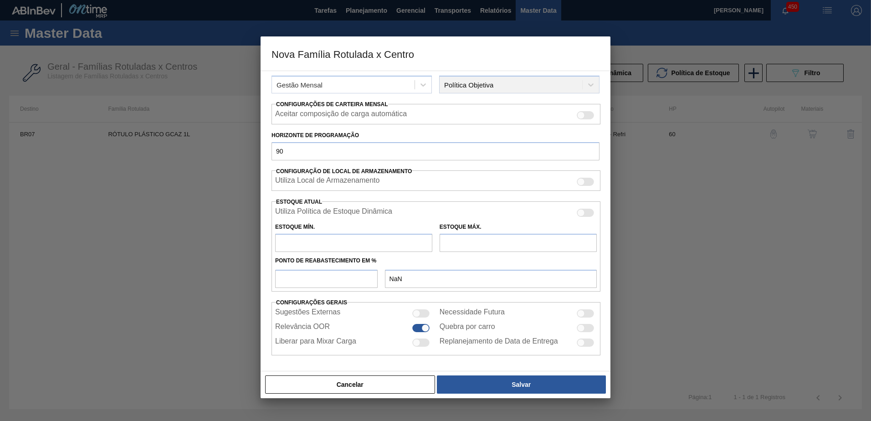
click at [324, 289] on div "Utiliza Política de Estoque Dinâmica Estoque Mín. Estoque Máx. Ponto de Reabast…" at bounding box center [435, 246] width 329 height 90
click at [324, 284] on input "number" at bounding box center [326, 279] width 102 height 18
type input "0"
type input "0,000"
type input "0"
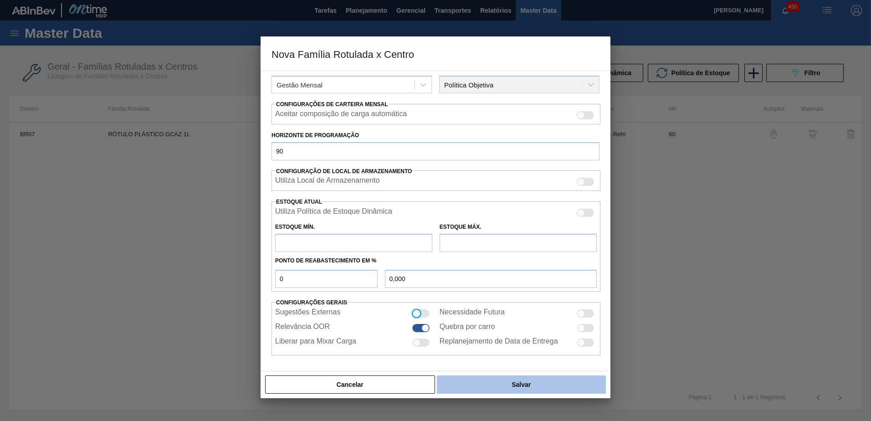
click at [549, 389] on button "Salvar" at bounding box center [521, 384] width 169 height 18
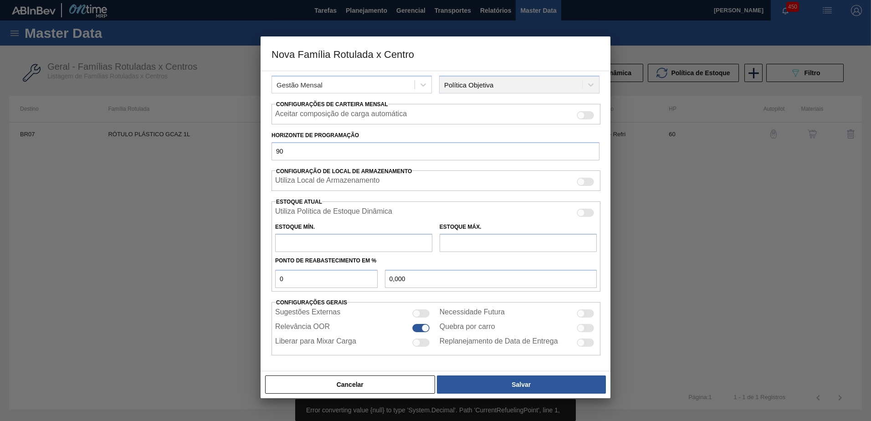
click at [330, 244] on input "text" at bounding box center [353, 243] width 157 height 18
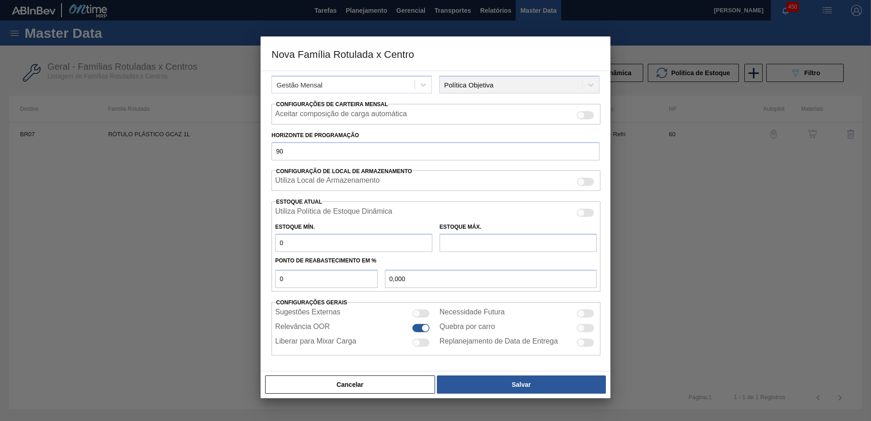
type input "0"
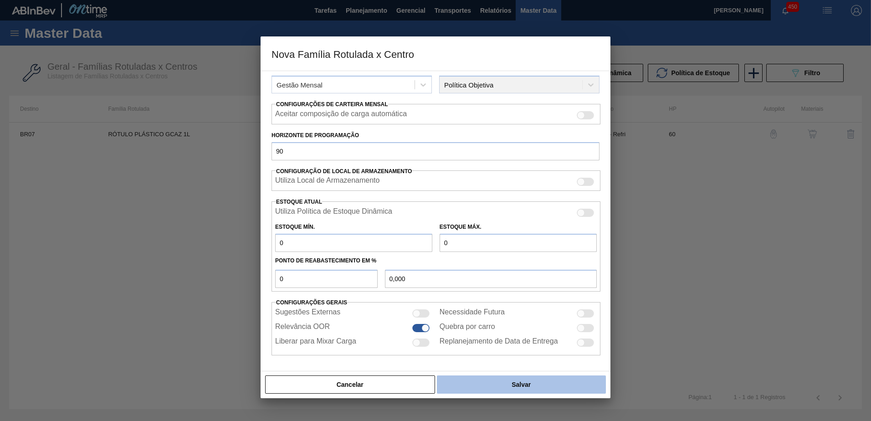
drag, startPoint x: 509, startPoint y: 383, endPoint x: 509, endPoint y: 392, distance: 9.1
click at [510, 384] on button "Salvar" at bounding box center [521, 384] width 169 height 18
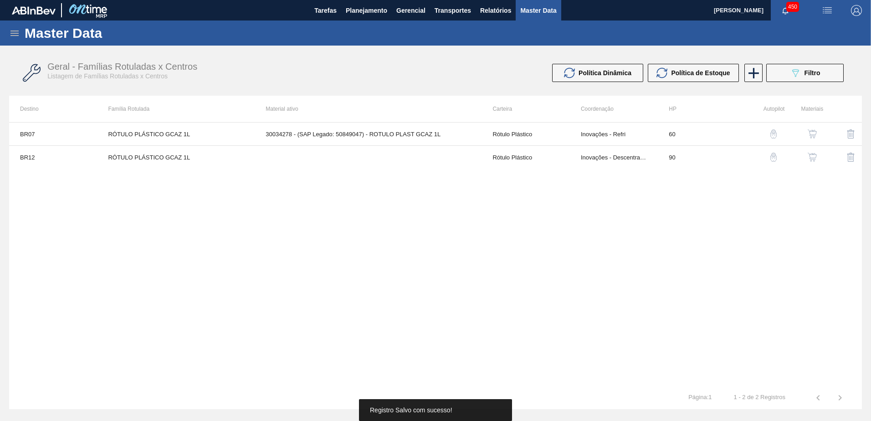
click at [590, 167] on td "Inovações - Descentralização" at bounding box center [614, 157] width 88 height 23
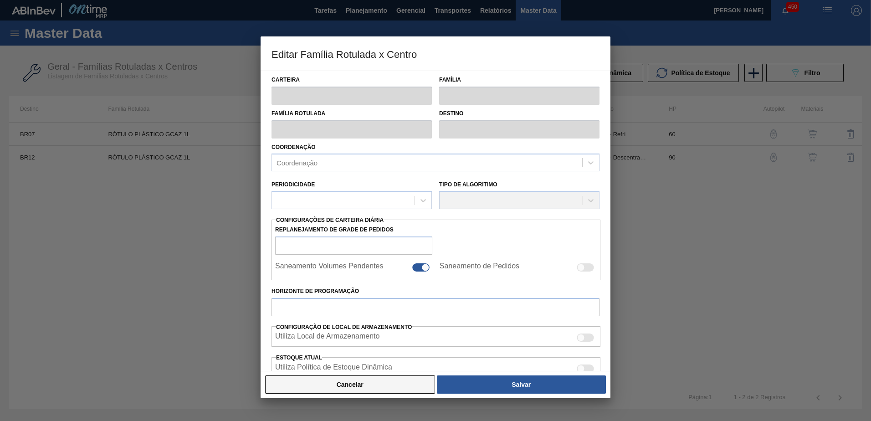
type input "Rótulo Plástico"
type input "RÓTULO PLÁSTICO GCAZ 1L"
type input "BR12 - Cebrasa"
type input "90"
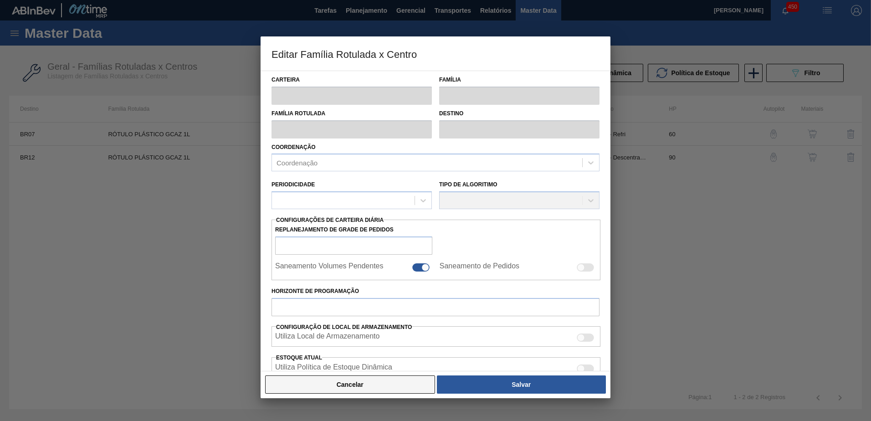
type input "0"
type input "100"
type input "0,000"
checkbox input "true"
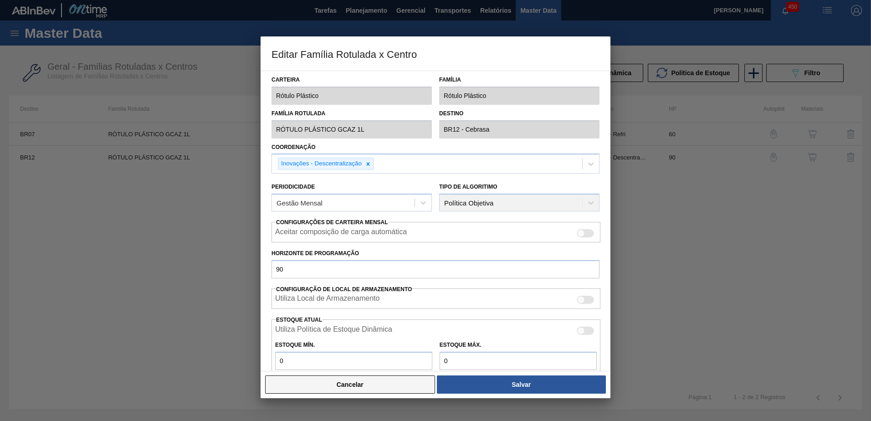
click at [374, 390] on button "Cancelar" at bounding box center [350, 384] width 170 height 18
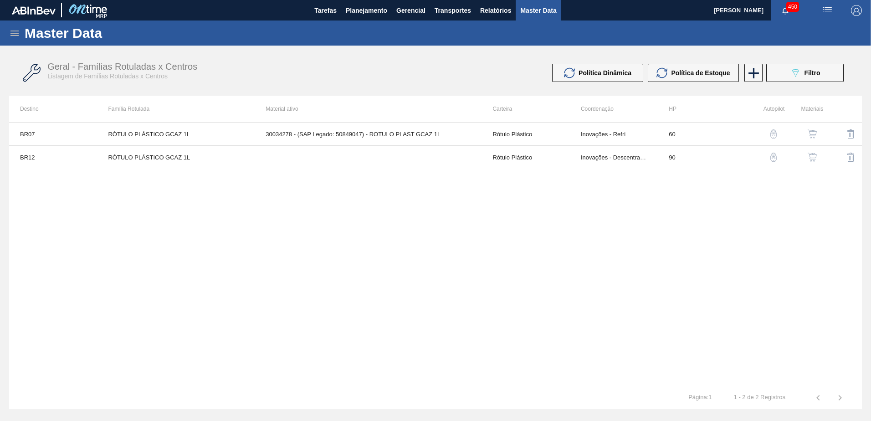
click at [817, 158] on div "button" at bounding box center [812, 157] width 11 height 9
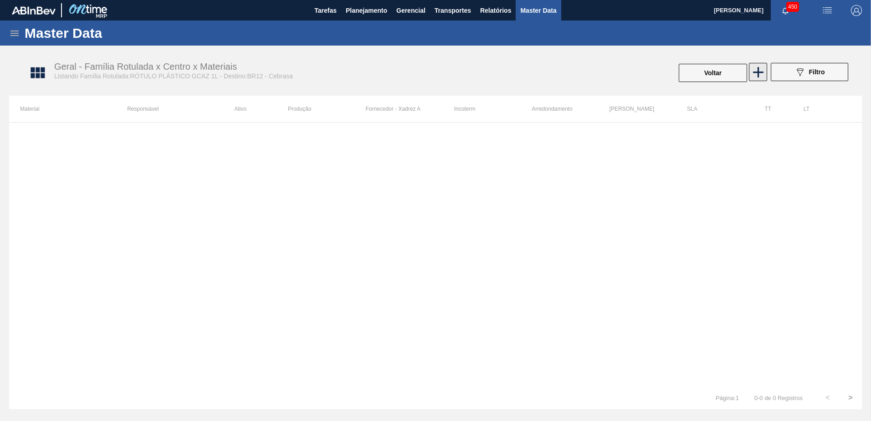
click at [755, 71] on icon at bounding box center [758, 72] width 18 height 18
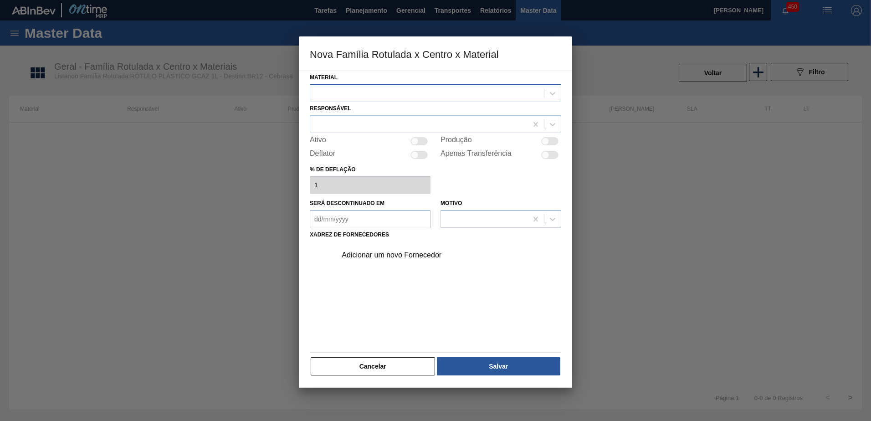
click at [378, 94] on div at bounding box center [427, 93] width 234 height 13
click at [426, 94] on div at bounding box center [427, 93] width 234 height 13
click at [449, 96] on div at bounding box center [427, 93] width 234 height 13
click at [473, 96] on div at bounding box center [427, 93] width 234 height 13
click at [482, 97] on div at bounding box center [427, 93] width 234 height 13
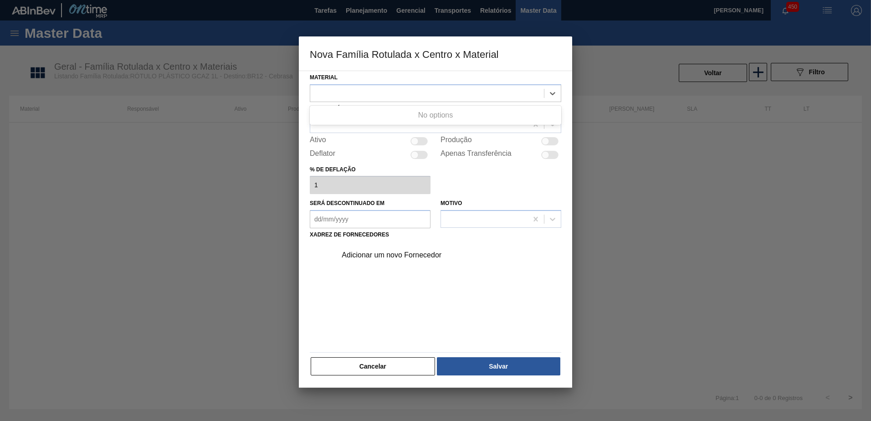
click at [457, 124] on div "No options" at bounding box center [435, 115] width 251 height 19
drag, startPoint x: 448, startPoint y: 98, endPoint x: 438, endPoint y: 118, distance: 21.6
click at [449, 97] on div at bounding box center [427, 93] width 234 height 13
click at [424, 127] on div at bounding box center [418, 124] width 217 height 13
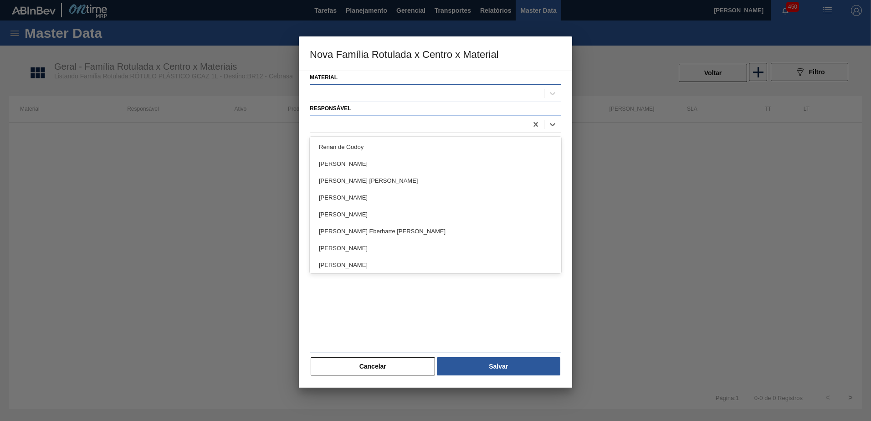
click at [419, 93] on div at bounding box center [427, 93] width 234 height 13
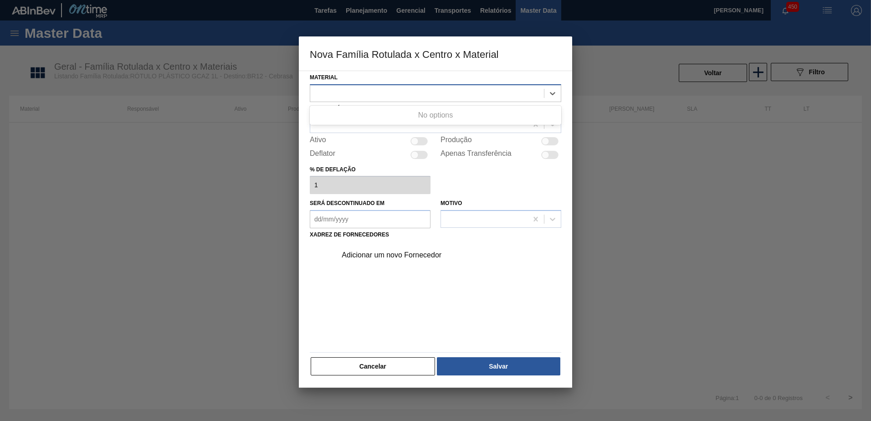
click at [433, 92] on div at bounding box center [427, 93] width 234 height 13
click at [446, 117] on div at bounding box center [435, 124] width 251 height 18
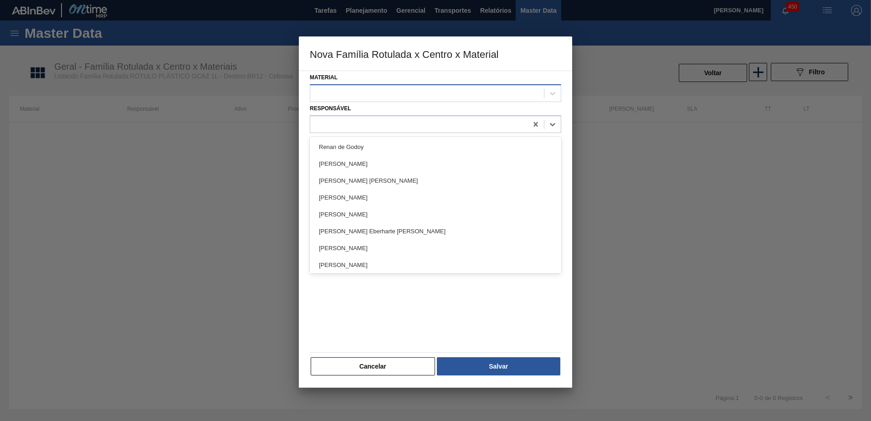
click at [435, 91] on div at bounding box center [427, 93] width 234 height 13
click at [362, 133] on div at bounding box center [435, 124] width 251 height 18
click at [358, 90] on div at bounding box center [427, 93] width 234 height 13
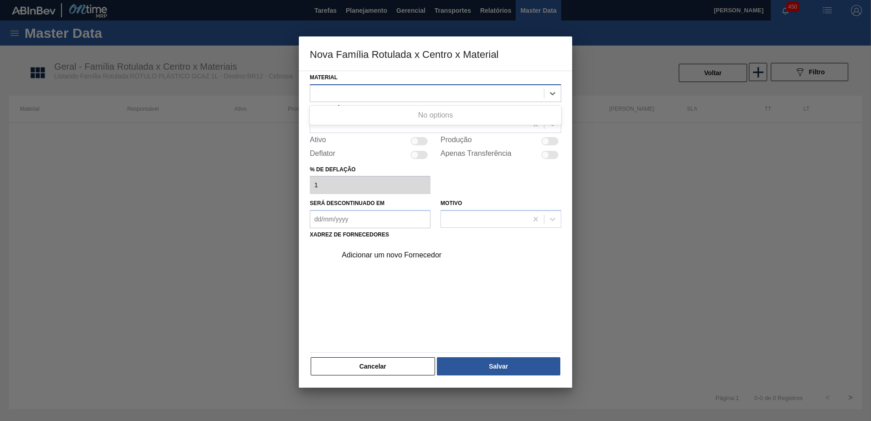
click at [365, 90] on div at bounding box center [427, 93] width 234 height 13
click at [399, 93] on div at bounding box center [427, 93] width 234 height 13
click at [440, 94] on div at bounding box center [427, 93] width 234 height 13
click at [466, 95] on div at bounding box center [427, 93] width 234 height 13
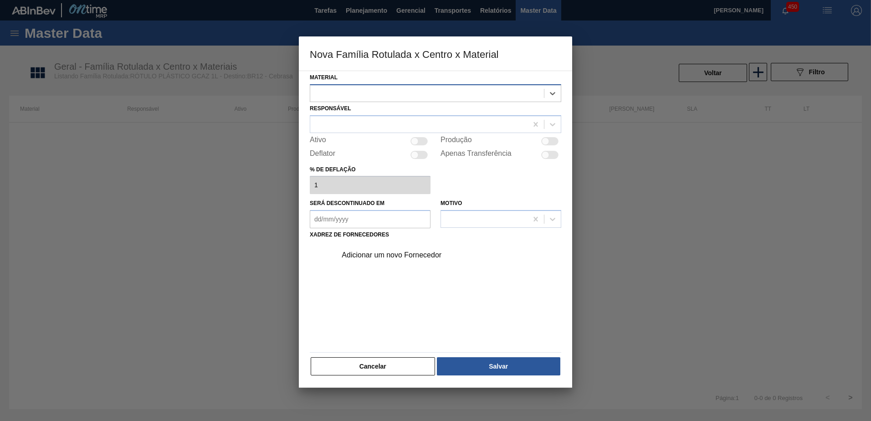
click at [379, 100] on div at bounding box center [435, 93] width 251 height 18
click at [401, 95] on div at bounding box center [427, 93] width 234 height 13
click at [404, 128] on div at bounding box center [418, 124] width 217 height 13
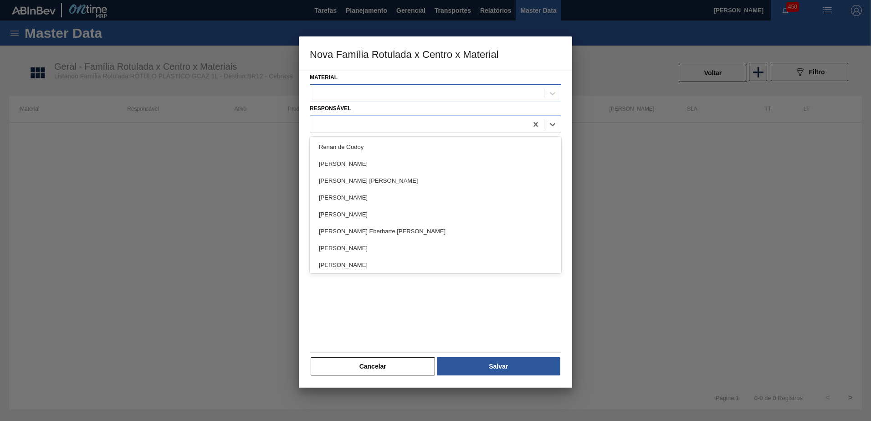
click at [396, 91] on div at bounding box center [427, 93] width 234 height 13
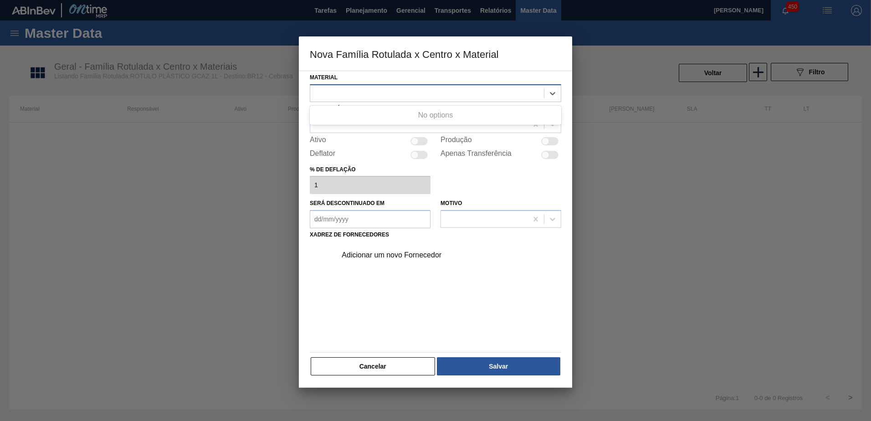
click at [399, 96] on div at bounding box center [427, 93] width 234 height 13
click at [394, 125] on div at bounding box center [418, 124] width 217 height 13
click at [390, 87] on div at bounding box center [427, 93] width 234 height 13
click at [416, 91] on div at bounding box center [427, 93] width 234 height 13
click at [420, 125] on div at bounding box center [418, 124] width 217 height 13
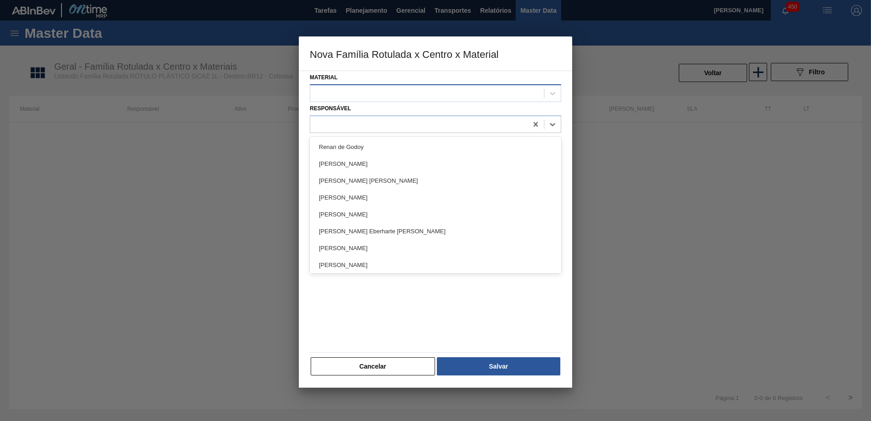
drag, startPoint x: 414, startPoint y: 91, endPoint x: 418, endPoint y: 95, distance: 5.5
click at [414, 91] on div at bounding box center [427, 93] width 234 height 13
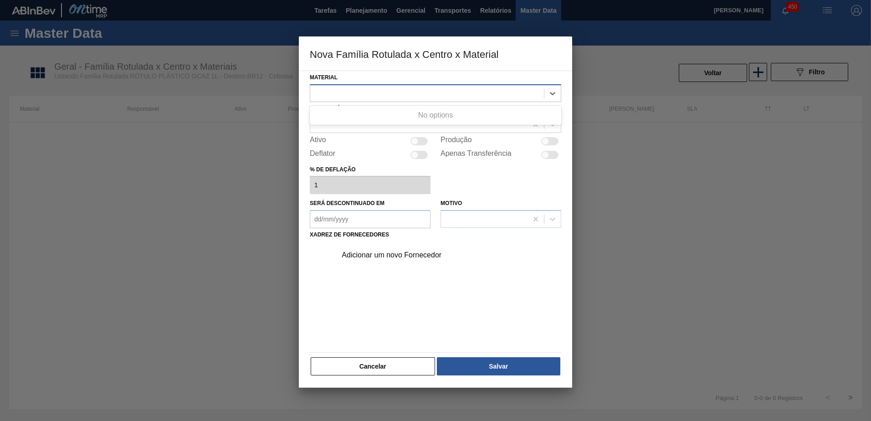
click at [429, 92] on div at bounding box center [427, 93] width 234 height 13
click at [443, 127] on div at bounding box center [418, 124] width 217 height 13
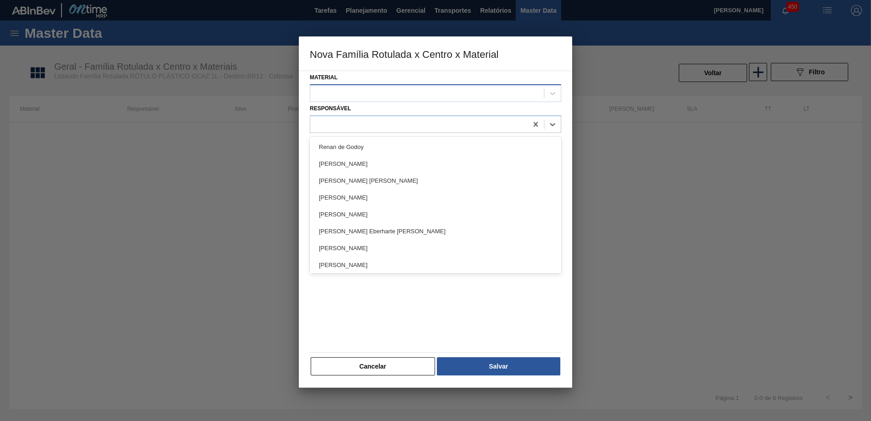
click at [432, 92] on div at bounding box center [427, 93] width 234 height 13
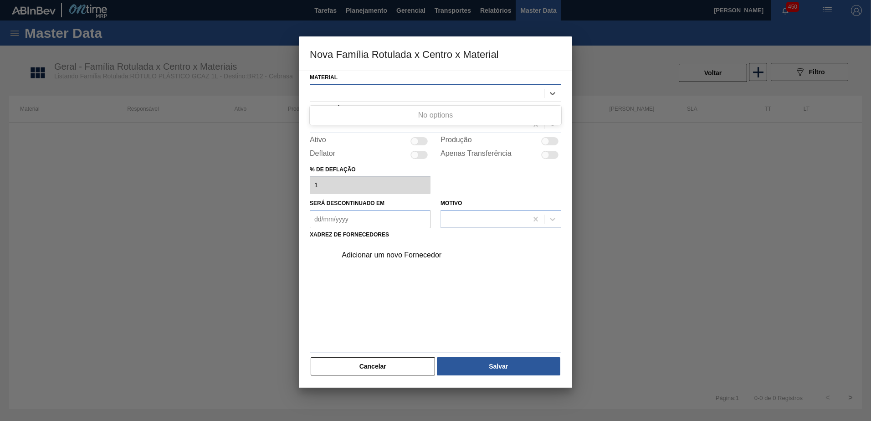
click at [443, 93] on div at bounding box center [427, 93] width 234 height 13
click at [378, 365] on button "Cancelar" at bounding box center [373, 366] width 124 height 18
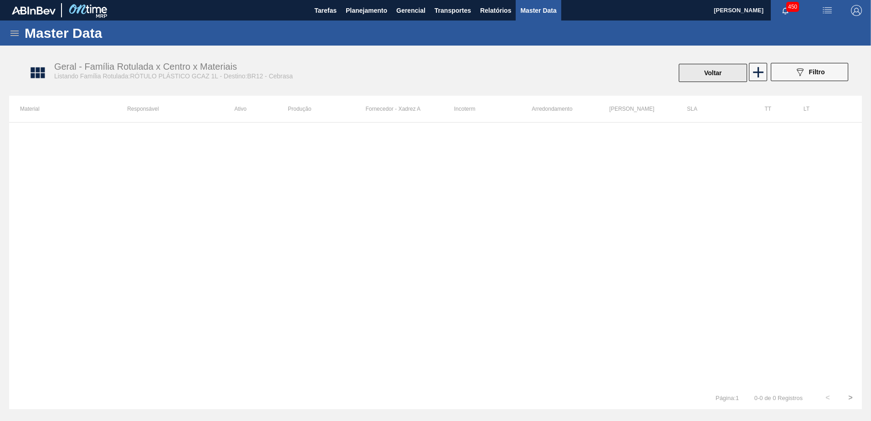
click at [708, 76] on button "Voltar" at bounding box center [713, 73] width 68 height 18
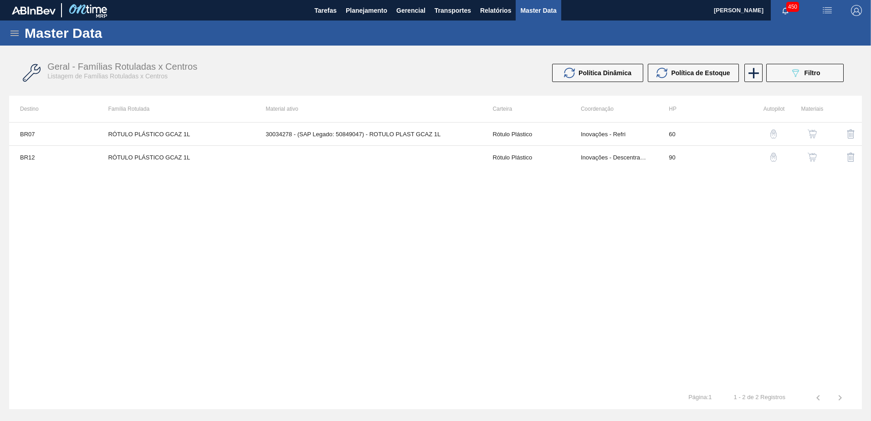
click at [849, 157] on img "button" at bounding box center [850, 157] width 11 height 11
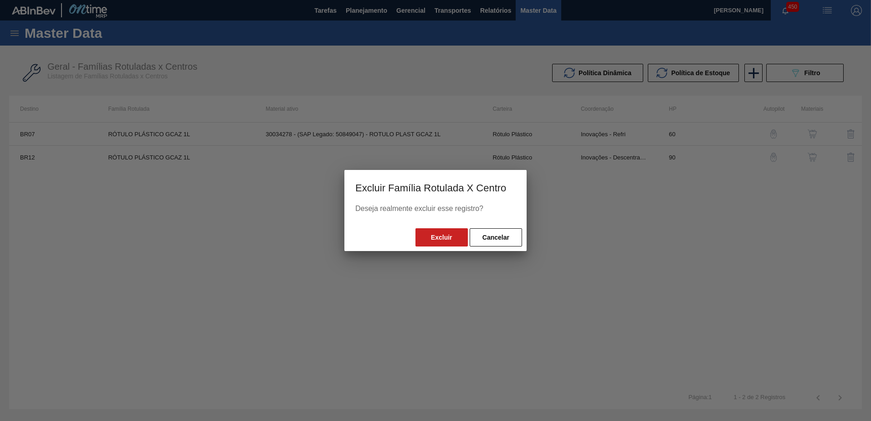
drag, startPoint x: 385, startPoint y: 233, endPoint x: 394, endPoint y: 234, distance: 9.6
click at [390, 233] on div "Excluir Cancelar" at bounding box center [435, 237] width 182 height 27
click at [435, 232] on button "Excluir" at bounding box center [441, 237] width 52 height 18
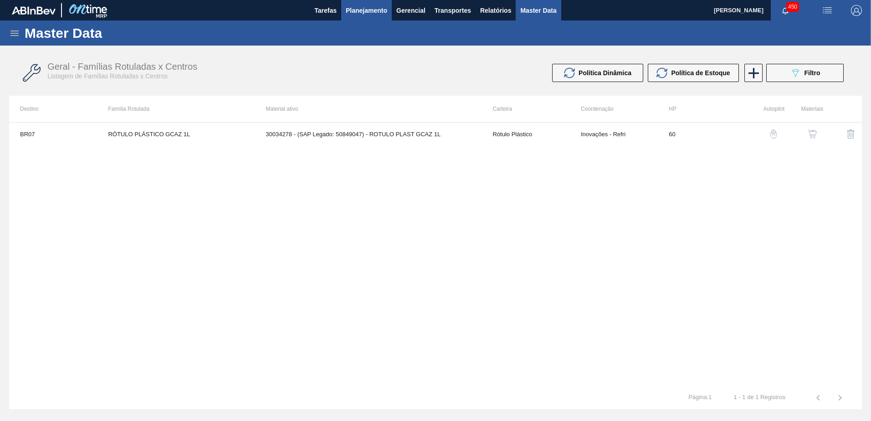
click at [359, 15] on span "Planejamento" at bounding box center [366, 10] width 41 height 11
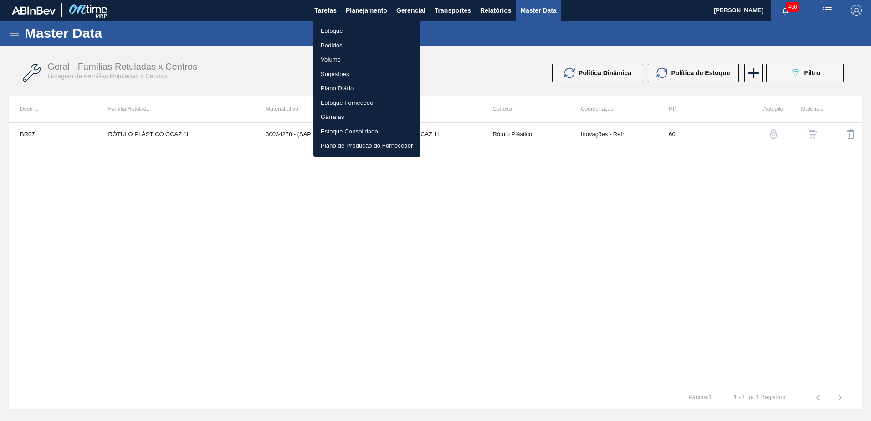
drag, startPoint x: 360, startPoint y: 31, endPoint x: 400, endPoint y: 55, distance: 47.2
click at [359, 31] on li "Estoque" at bounding box center [366, 31] width 107 height 15
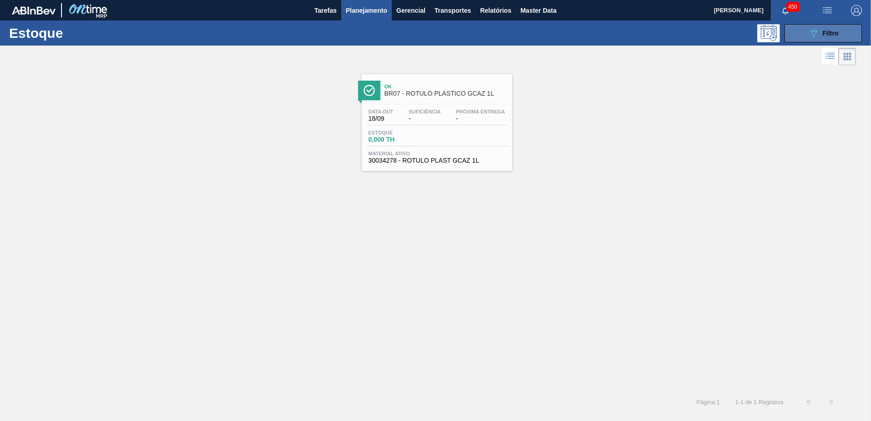
click at [817, 38] on button "089F7B8B-B2A5-4AFE-B5C0-19BA573D28AC Filtro" at bounding box center [822, 33] width 77 height 18
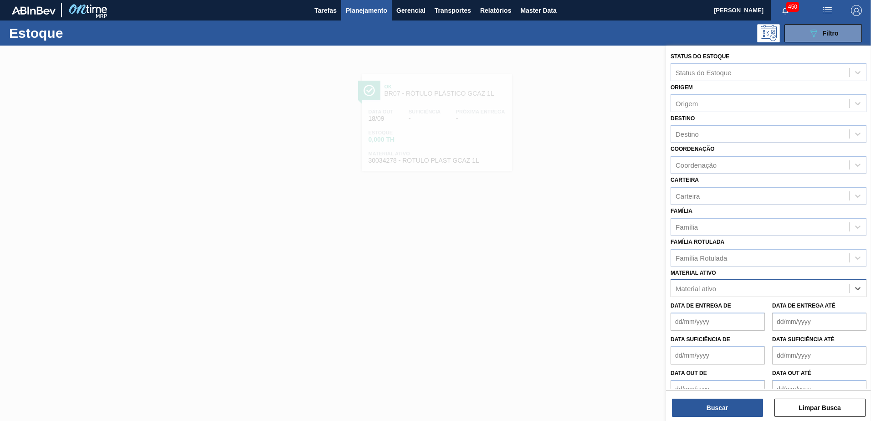
paste ativo "RÓTULO PLÁSTICO GCA 1L H"
type ativo "RÓTULO PLÁSTICO GCA 1L H"
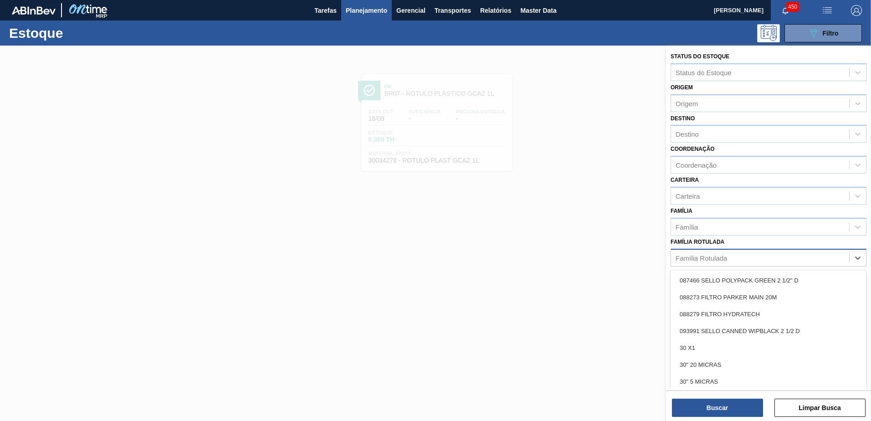
click at [724, 255] on div "Família Rotulada" at bounding box center [700, 258] width 51 height 8
paste Rotulada "RÓTULO PLÁSTICO GCA 1L H"
type Rotulada "RÓTULO PLÁSTICO GCA 1L H"
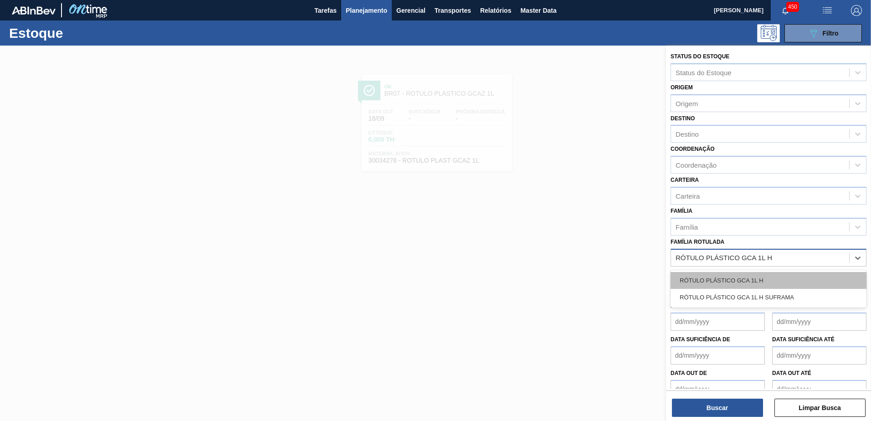
click at [777, 283] on div "RÓTULO PLÁSTICO GCA 1L H" at bounding box center [768, 280] width 196 height 17
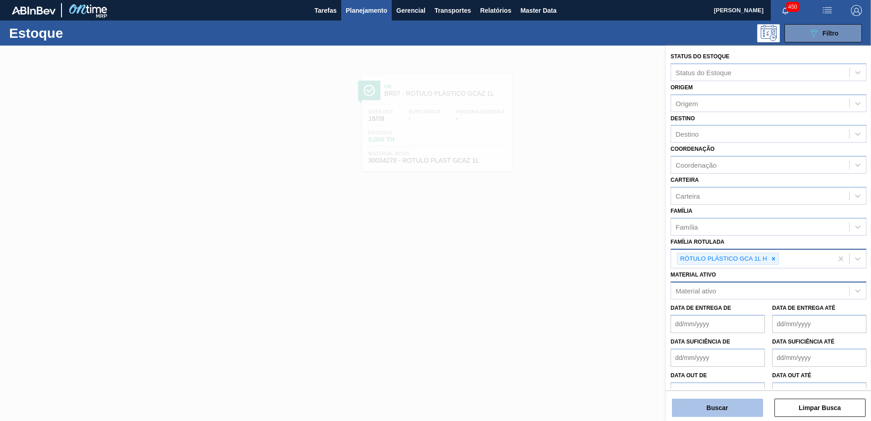
click at [719, 415] on button "Buscar" at bounding box center [717, 408] width 91 height 18
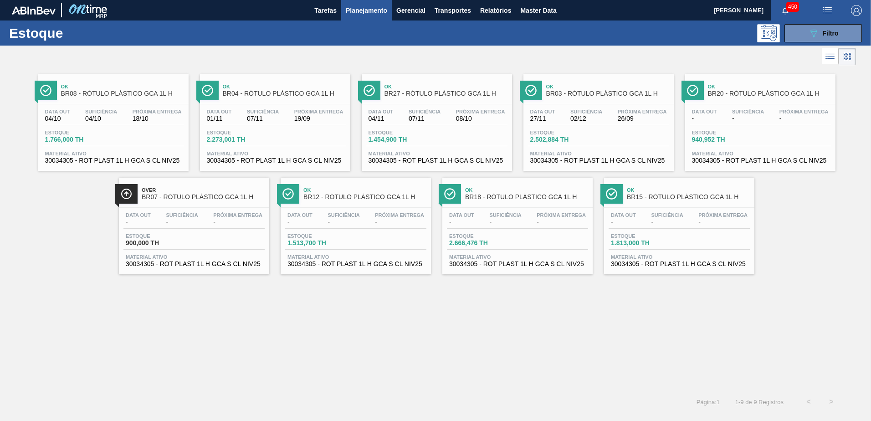
click at [378, 194] on span "BR12 - RÓTULO PLÁSTICO GCA 1L H" at bounding box center [364, 197] width 123 height 7
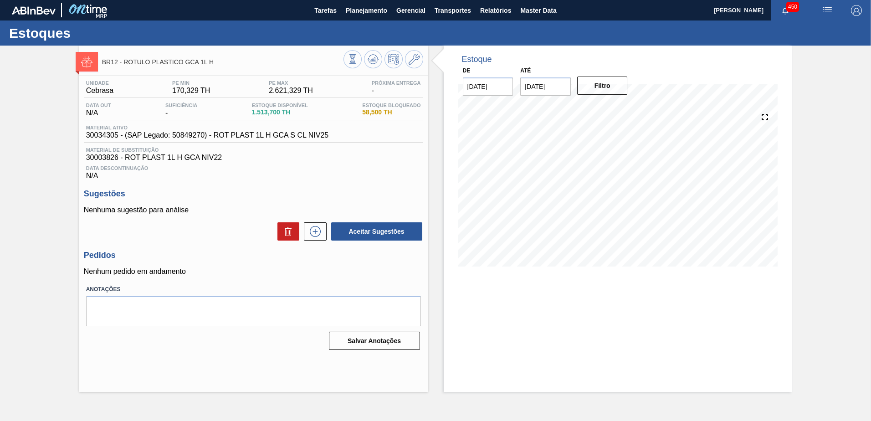
click at [528, 91] on input "[DATE]" at bounding box center [545, 86] width 51 height 18
click at [621, 149] on div "11" at bounding box center [619, 152] width 12 height 12
type input "11/10/2025"
click at [604, 92] on button "Filtro" at bounding box center [602, 86] width 51 height 18
drag, startPoint x: 150, startPoint y: 51, endPoint x: 249, endPoint y: 55, distance: 98.4
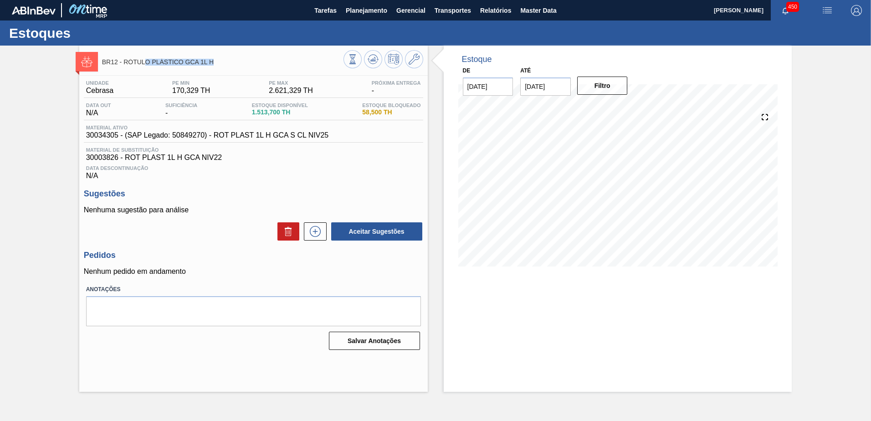
click at [249, 55] on div "BR12 - RÓTULO PLÁSTICO GCA 1L H" at bounding box center [222, 61] width 241 height 20
click at [250, 55] on div "BR12 - RÓTULO PLÁSTICO GCA 1L H" at bounding box center [222, 61] width 241 height 20
drag, startPoint x: 234, startPoint y: 63, endPoint x: 106, endPoint y: 62, distance: 128.0
click at [106, 62] on span "BR12 - RÓTULO PLÁSTICO GCA 1L H" at bounding box center [222, 62] width 241 height 7
drag, startPoint x: 106, startPoint y: 62, endPoint x: 45, endPoint y: 139, distance: 98.2
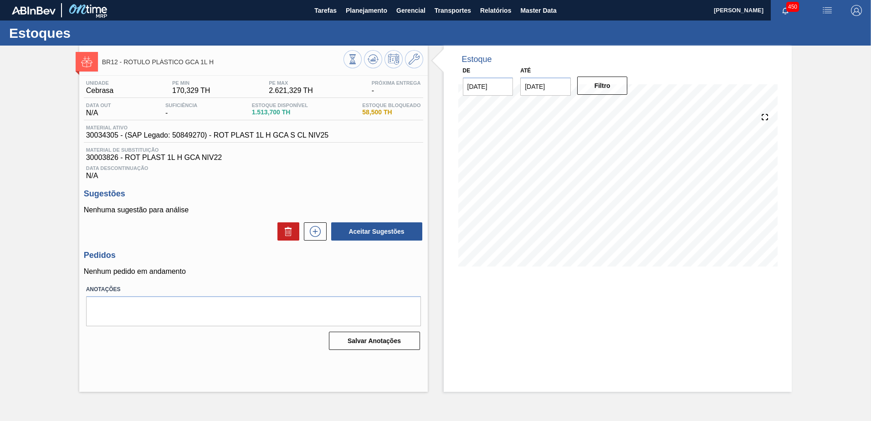
click at [43, 139] on div "BR12 - RÓTULO PLÁSTICO GCA 1L H Unidade Cebrasa PE MIN 170,329 TH PE MAX 2.621,…" at bounding box center [435, 219] width 871 height 346
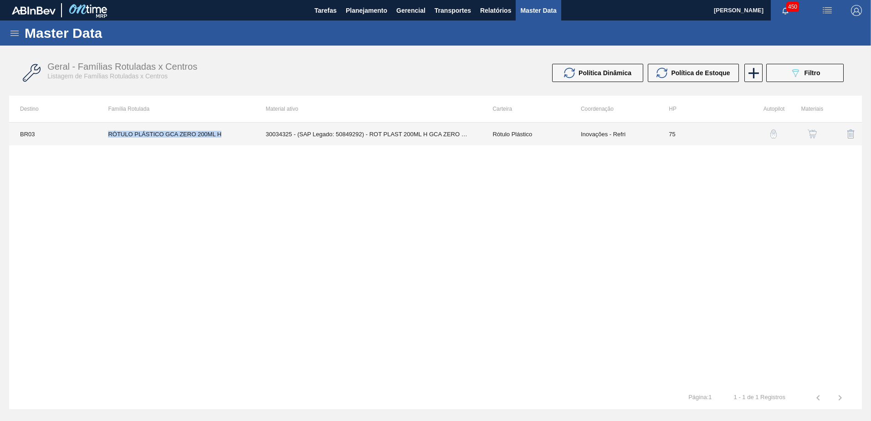
drag, startPoint x: 108, startPoint y: 136, endPoint x: 224, endPoint y: 140, distance: 115.8
click at [224, 140] on td "RÓTULO PLÁSTICO GCA ZERO 200ML H" at bounding box center [176, 134] width 158 height 23
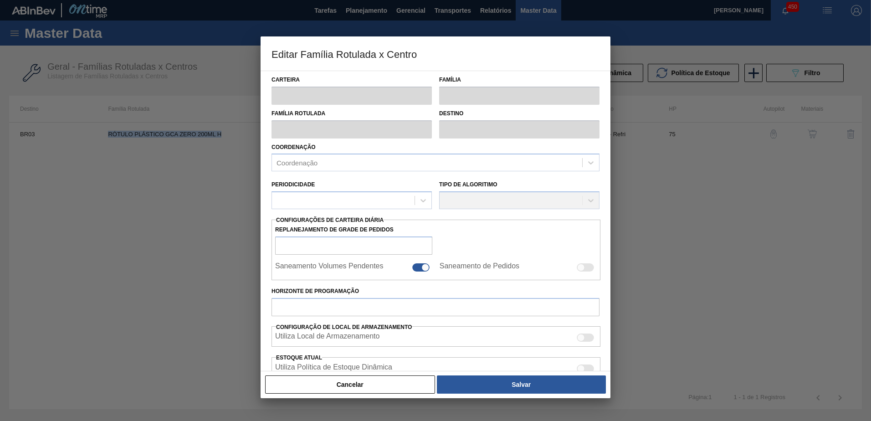
type input "Rótulo Plástico"
type input "RÓTULO PLÁSTICO GCA ZERO 200ML H"
type input "BR03 - Aquiraz"
type input "75"
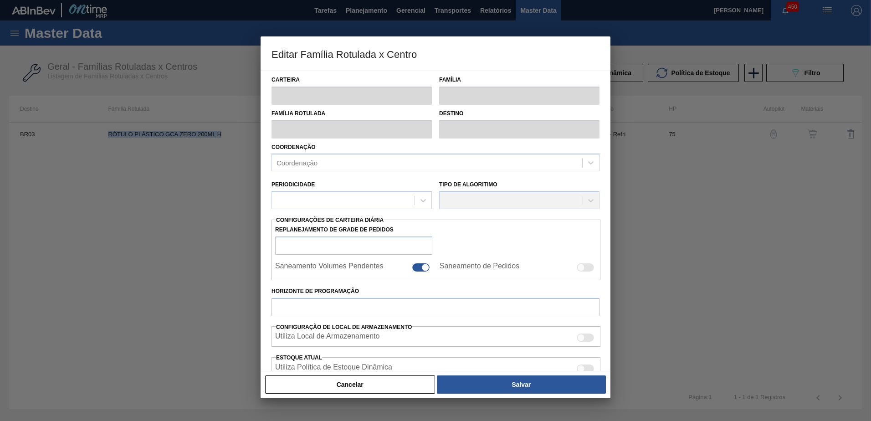
type input "292,721"
type input "1.720,332"
type input "50"
type input "1.006,527"
checkbox input "true"
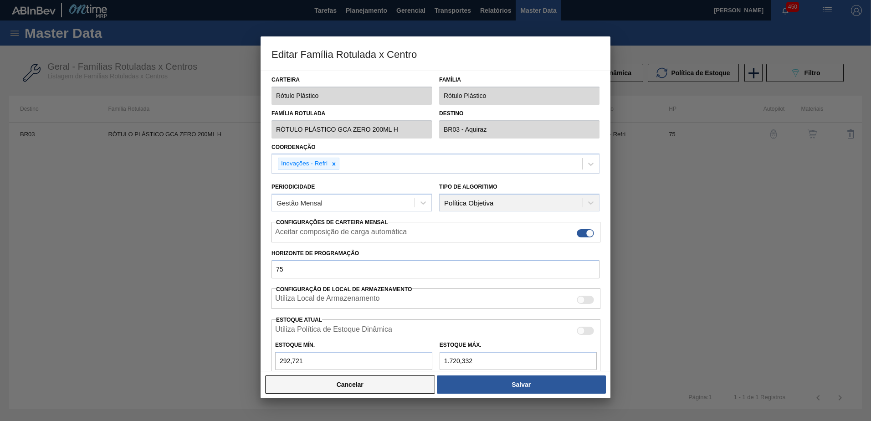
click at [341, 381] on button "Cancelar" at bounding box center [350, 384] width 170 height 18
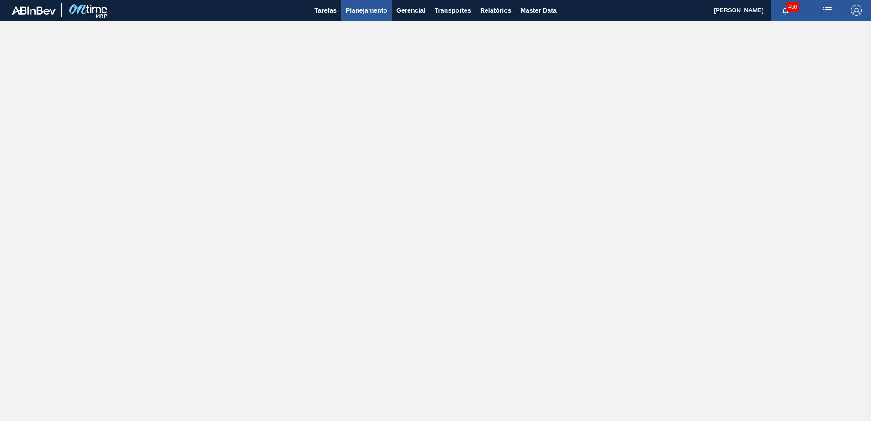
click at [372, 14] on span "Planejamento" at bounding box center [366, 10] width 41 height 11
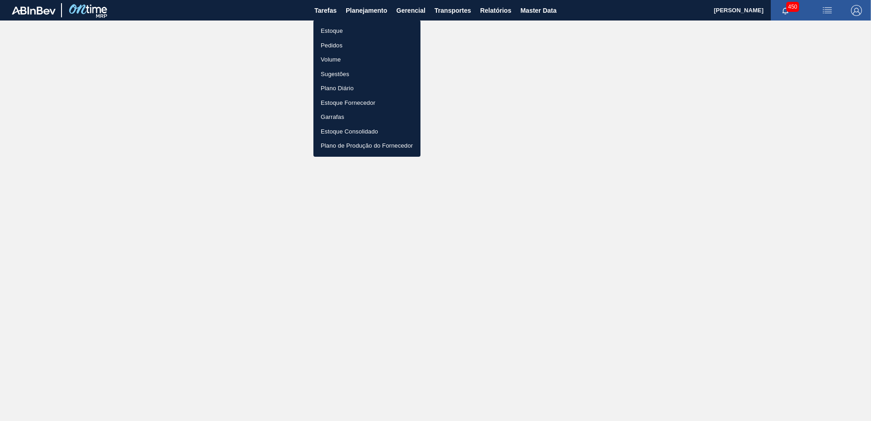
click at [325, 37] on li "Estoque" at bounding box center [366, 31] width 107 height 15
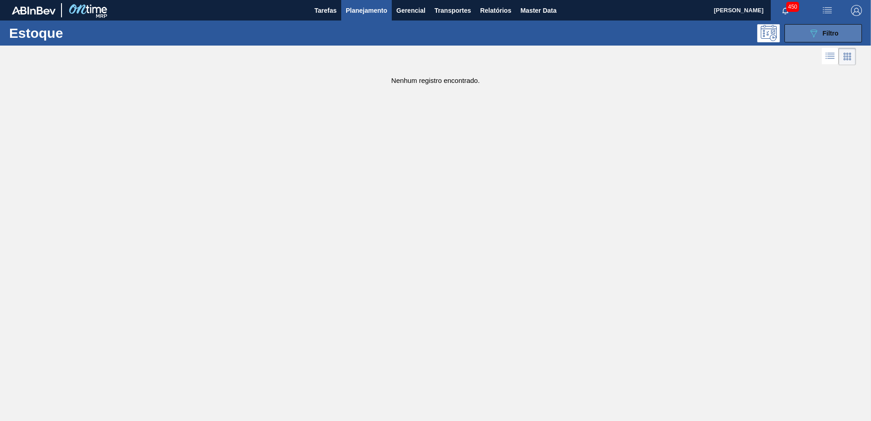
click at [821, 38] on div "089F7B8B-B2A5-4AFE-B5C0-19BA573D28AC Filtro" at bounding box center [823, 33] width 31 height 11
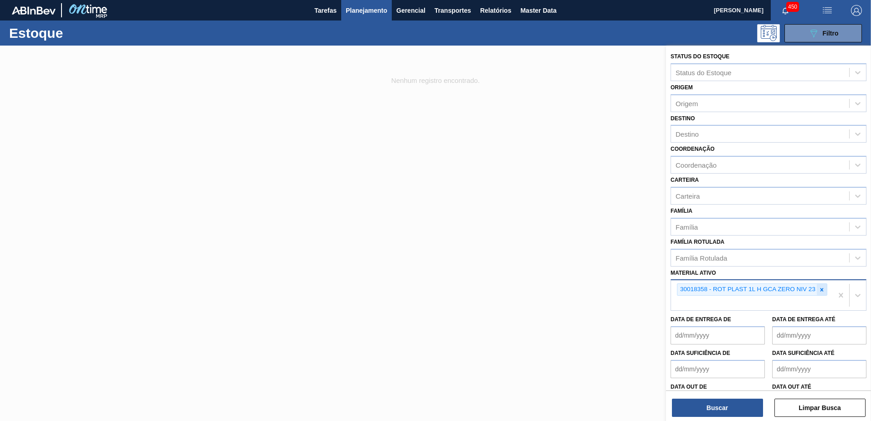
click at [823, 291] on icon at bounding box center [821, 289] width 6 height 6
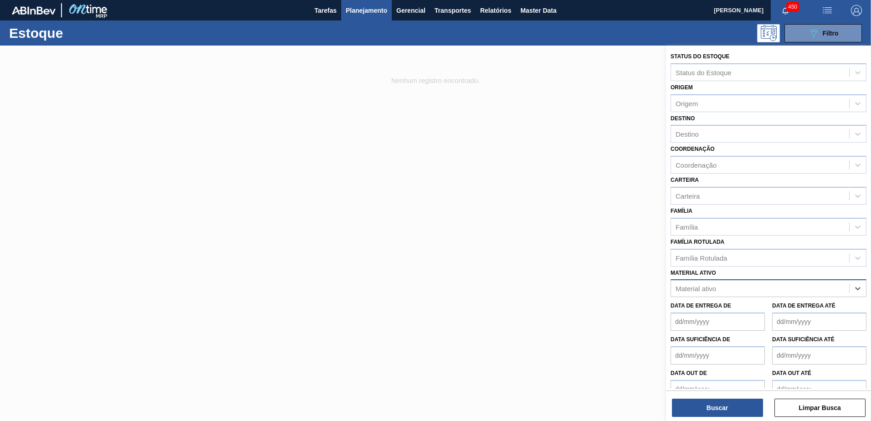
paste ativo "30018358"
type ativo "30018358"
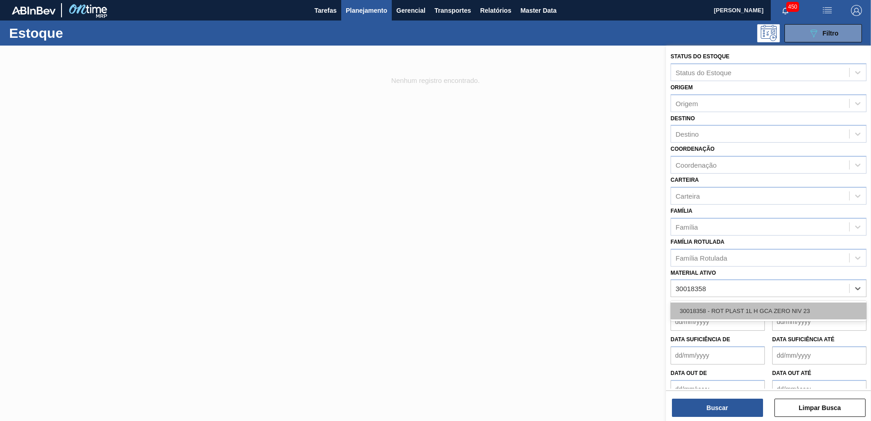
click at [726, 310] on div "30018358 - ROT PLAST 1L H GCA ZERO NIV 23" at bounding box center [768, 310] width 196 height 17
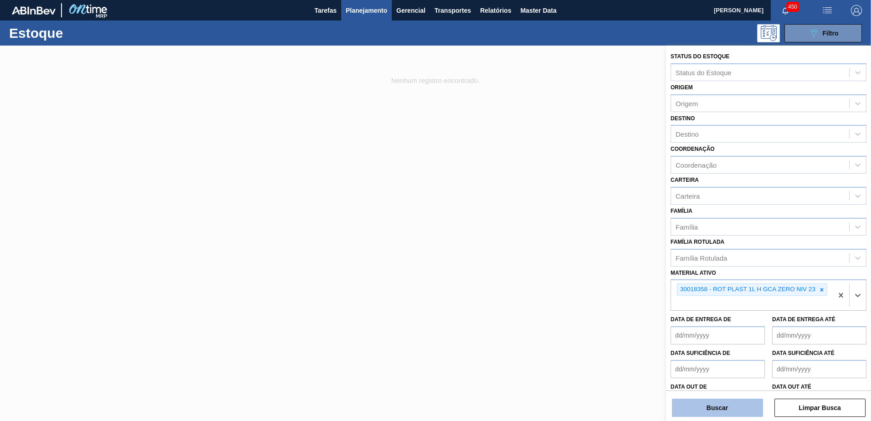
click at [738, 404] on button "Buscar" at bounding box center [717, 408] width 91 height 18
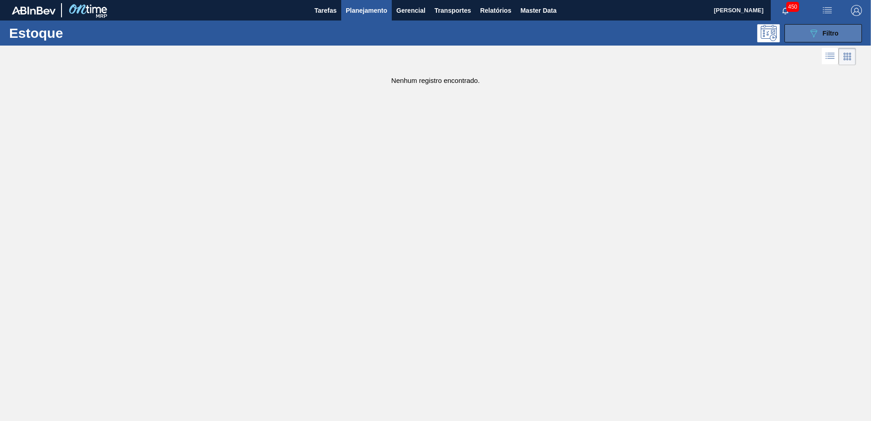
click at [839, 31] on button "089F7B8B-B2A5-4AFE-B5C0-19BA573D28AC Filtro" at bounding box center [822, 33] width 77 height 18
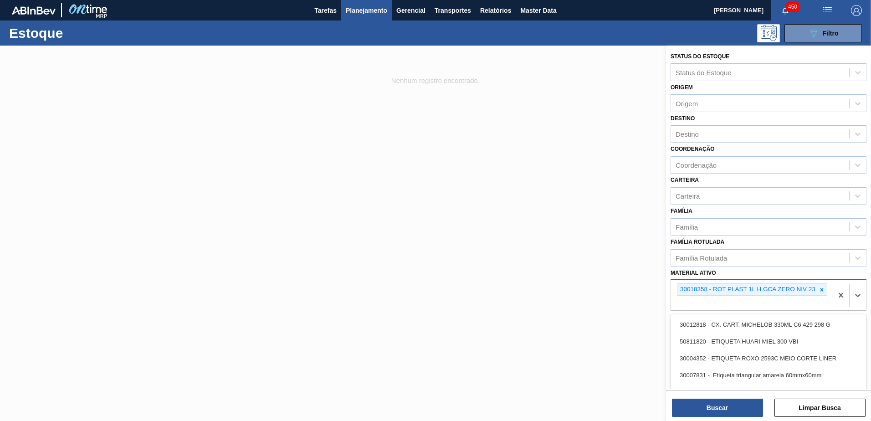
click at [784, 303] on div "30018358 - ROT PLAST 1L H GCA ZERO NIV 23" at bounding box center [752, 295] width 162 height 30
paste ativo "25425"
type ativo "25425"
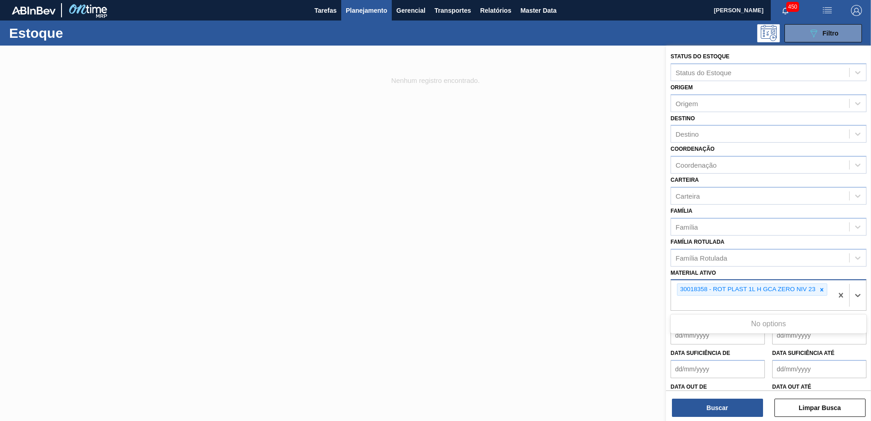
click at [723, 303] on div "30018358 - ROT PLAST 1L H GCA ZERO NIV 23 25425" at bounding box center [752, 295] width 162 height 30
paste ativo "30034278"
type ativo "30034278"
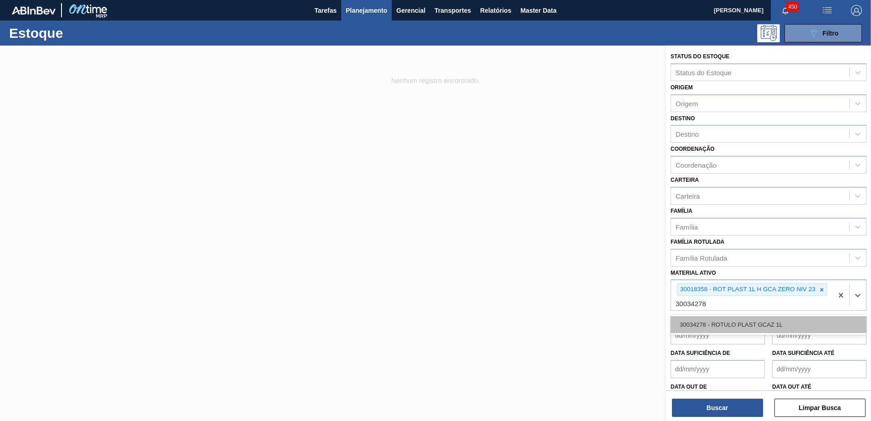
click at [721, 322] on div "30034278 - ROTULO PLAST GCAZ 1L" at bounding box center [768, 324] width 196 height 17
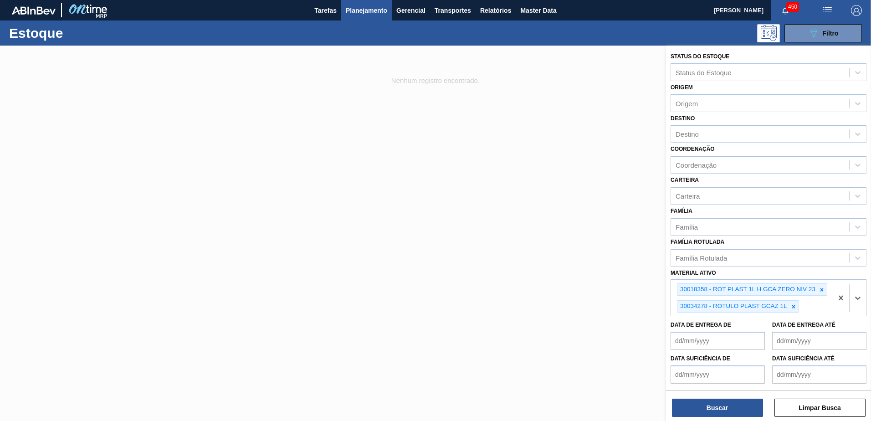
paste ativo "30034278"
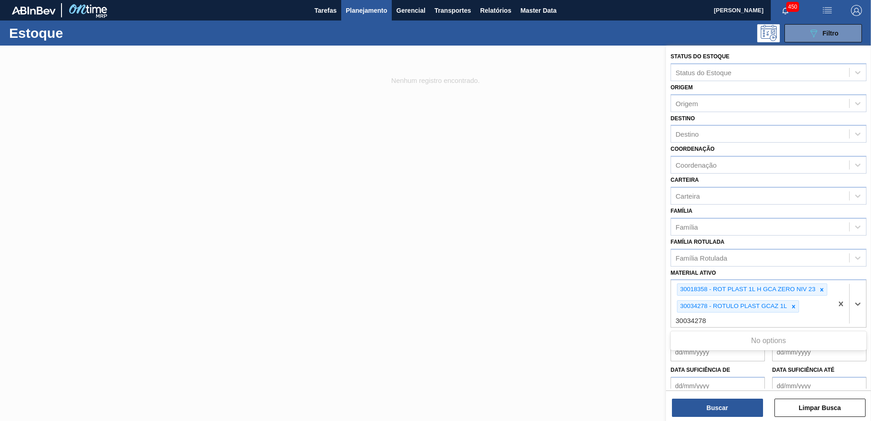
type ativo "30034278"
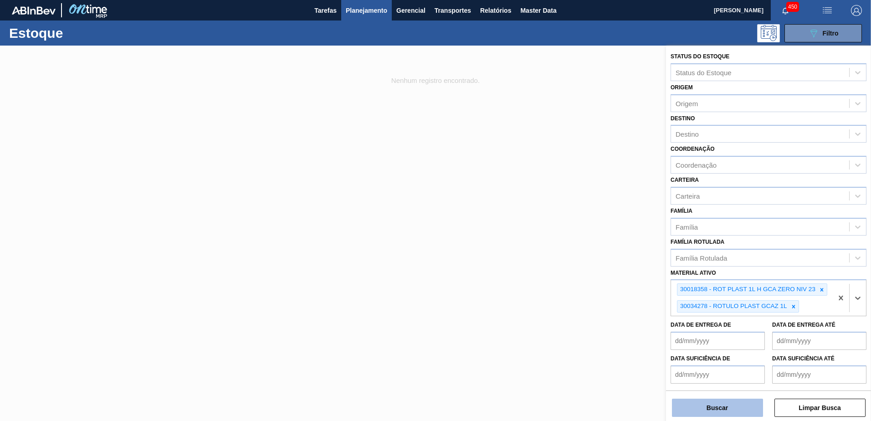
click at [734, 408] on button "Buscar" at bounding box center [717, 408] width 91 height 18
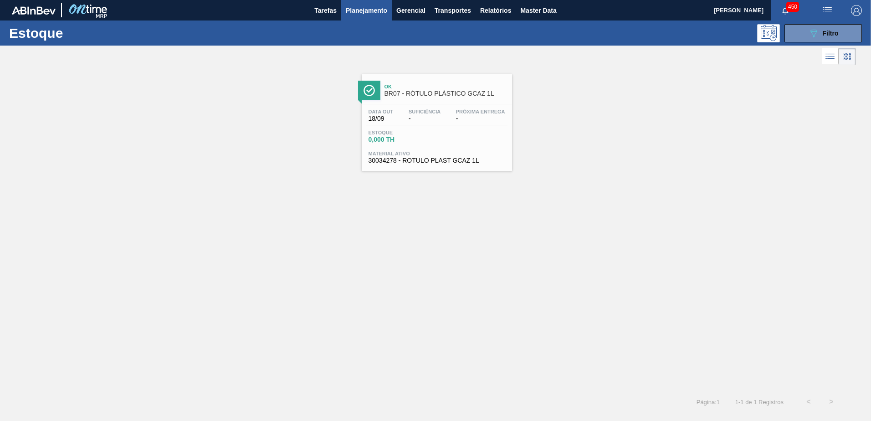
click at [470, 76] on div "Ok BR07 - RÓTULO PLÁSTICO GCAZ 1L" at bounding box center [437, 86] width 150 height 25
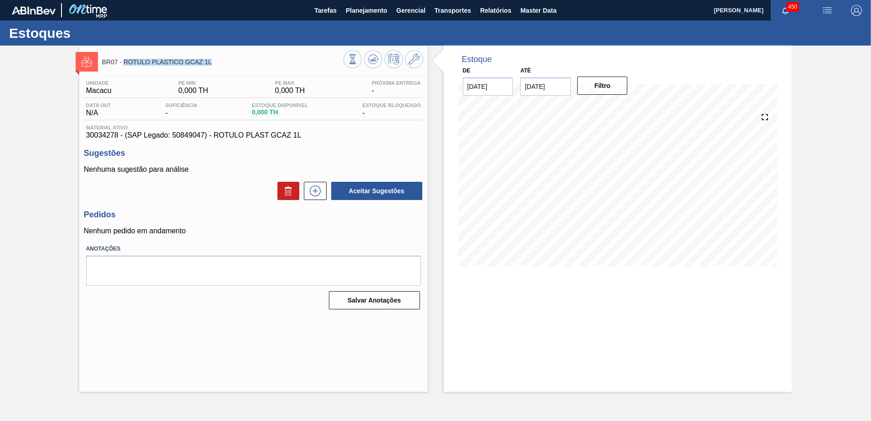
drag, startPoint x: 125, startPoint y: 65, endPoint x: 210, endPoint y: 65, distance: 85.2
click at [210, 65] on span "BR07 - RÓTULO PLÁSTICO GCAZ 1L" at bounding box center [222, 62] width 241 height 7
copy span "RÓTULO PLÁSTICO GCAZ 1L"
